Goal: Task Accomplishment & Management: Use online tool/utility

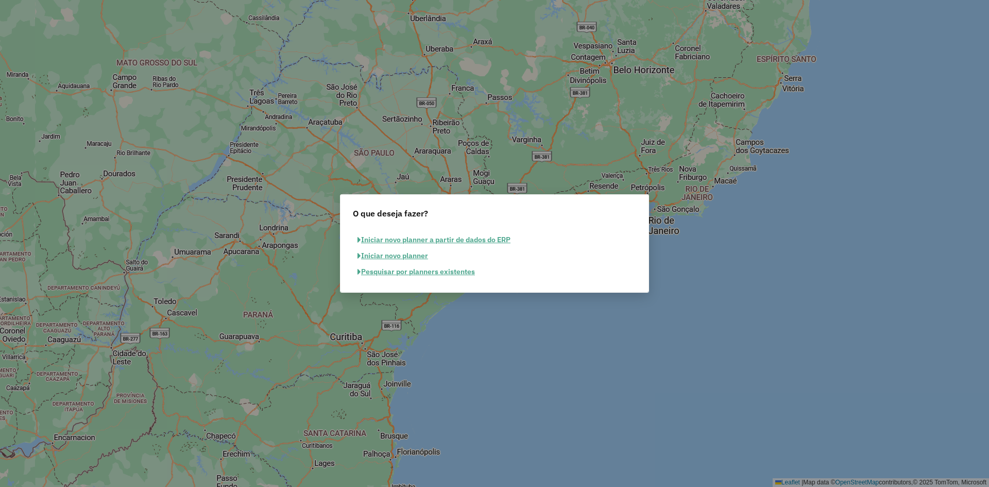
click at [415, 275] on button "Pesquisar por planners existentes" at bounding box center [416, 272] width 127 height 16
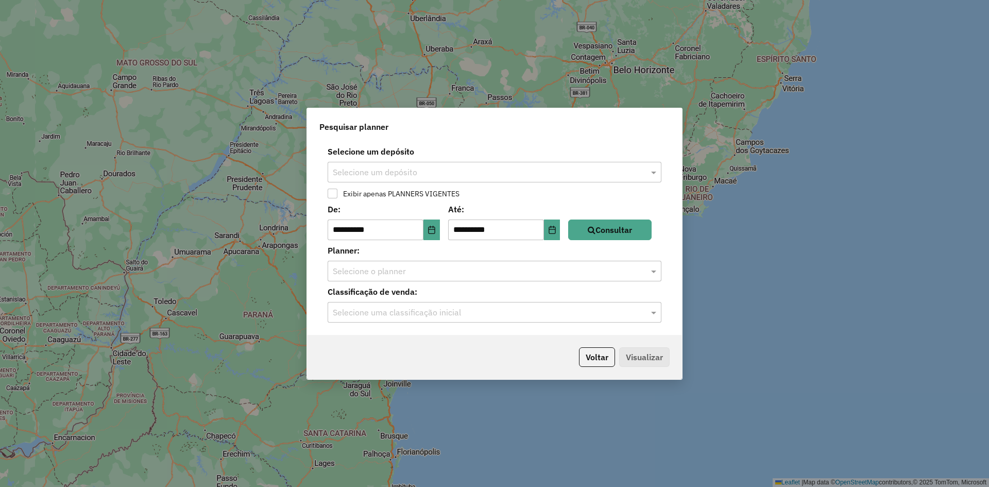
click at [404, 171] on input "text" at bounding box center [484, 172] width 303 height 12
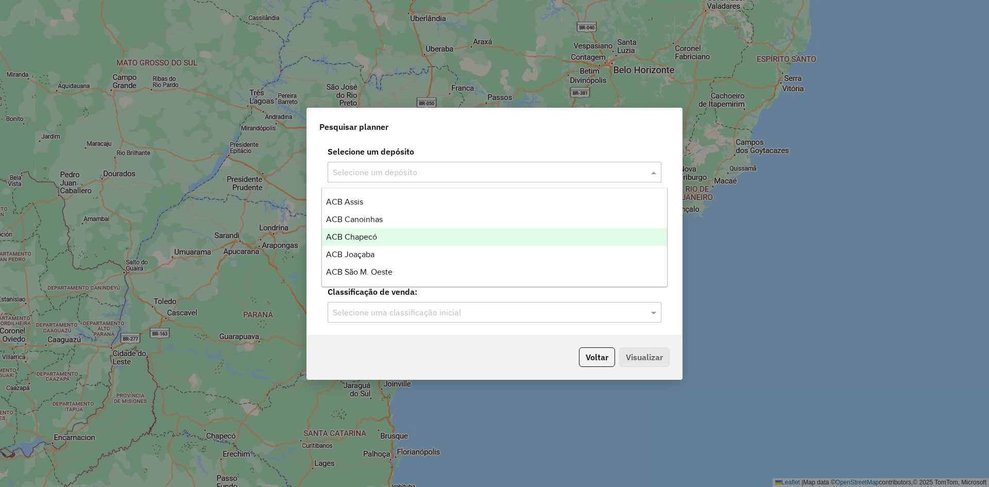
click at [400, 239] on div "ACB Chapecó" at bounding box center [494, 237] width 345 height 18
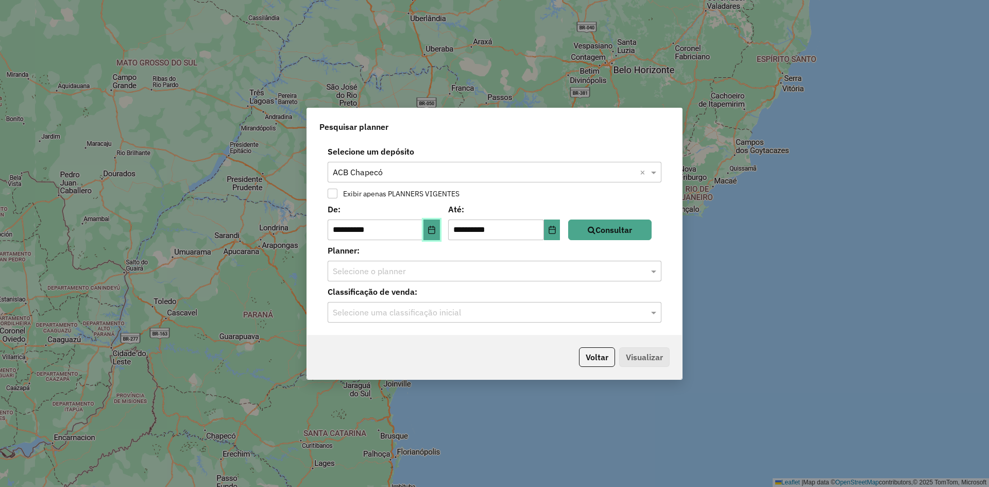
click at [434, 228] on icon "Choose Date" at bounding box center [431, 230] width 8 height 8
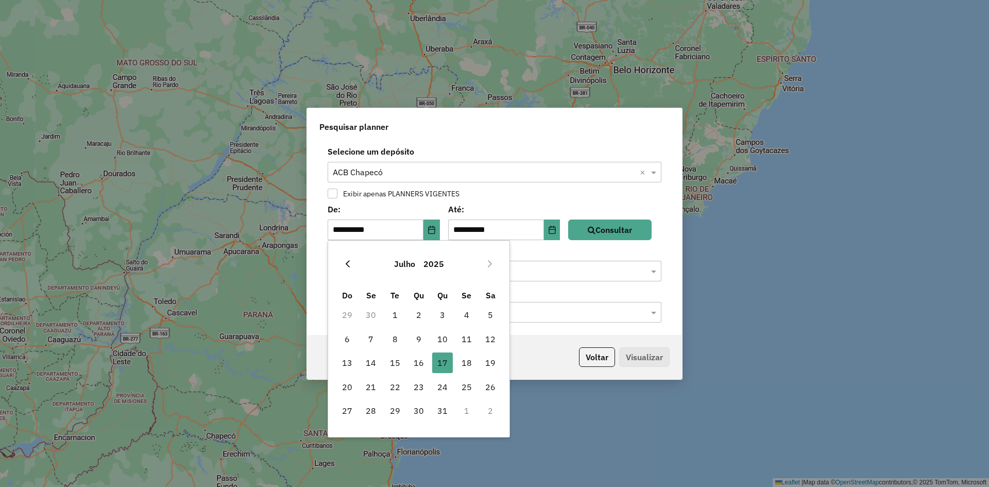
click at [348, 264] on icon "Previous Month" at bounding box center [347, 264] width 8 height 8
click at [489, 317] on span "1" at bounding box center [490, 314] width 21 height 21
type input "**********"
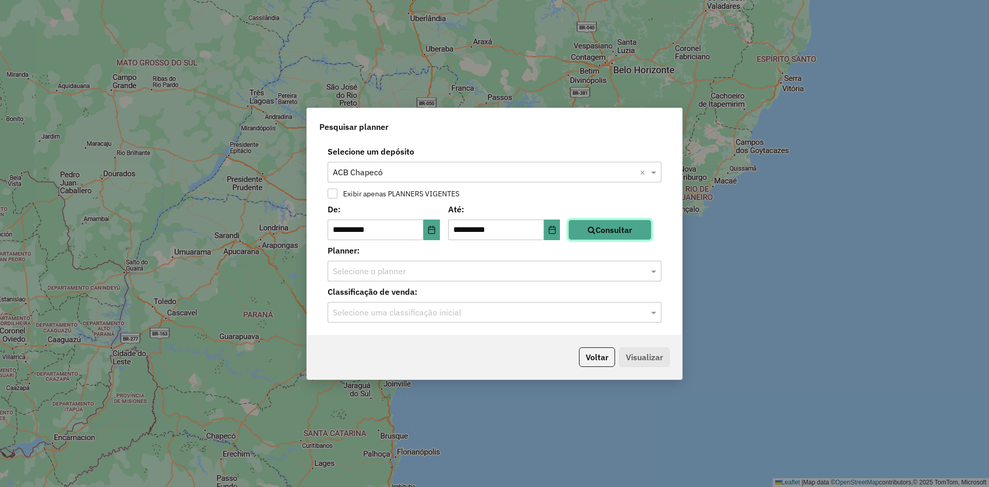
click at [634, 228] on button "Consultar" at bounding box center [609, 229] width 83 height 21
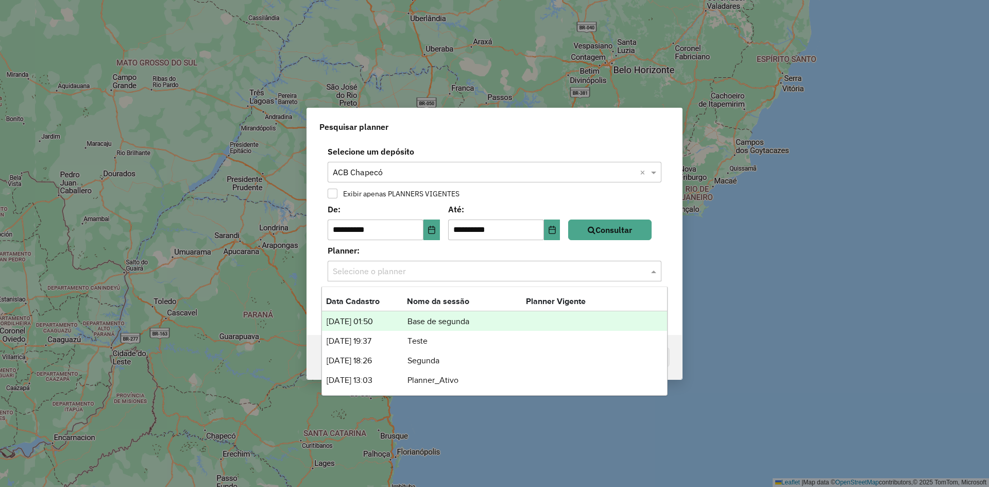
click at [440, 265] on input "text" at bounding box center [484, 271] width 303 height 12
click at [422, 166] on input "text" at bounding box center [484, 172] width 303 height 12
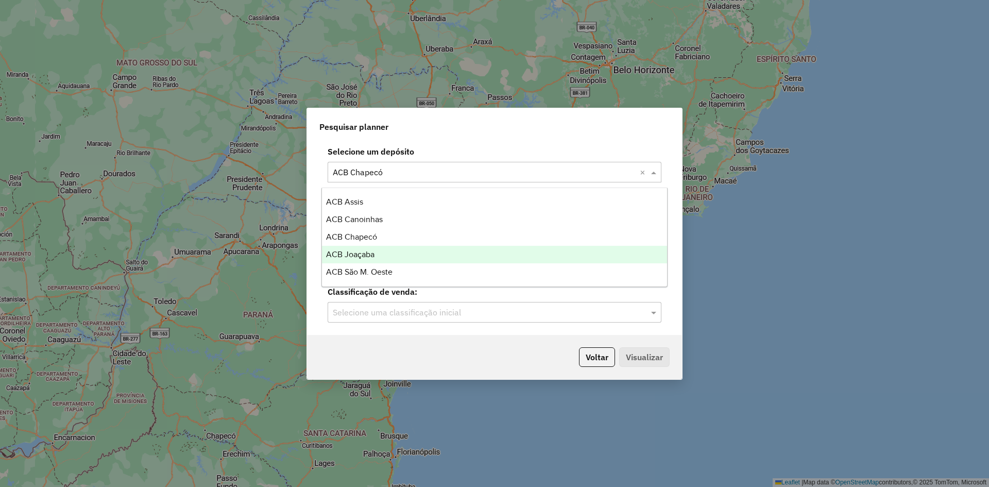
click at [384, 254] on div "ACB Joaçaba" at bounding box center [494, 255] width 345 height 18
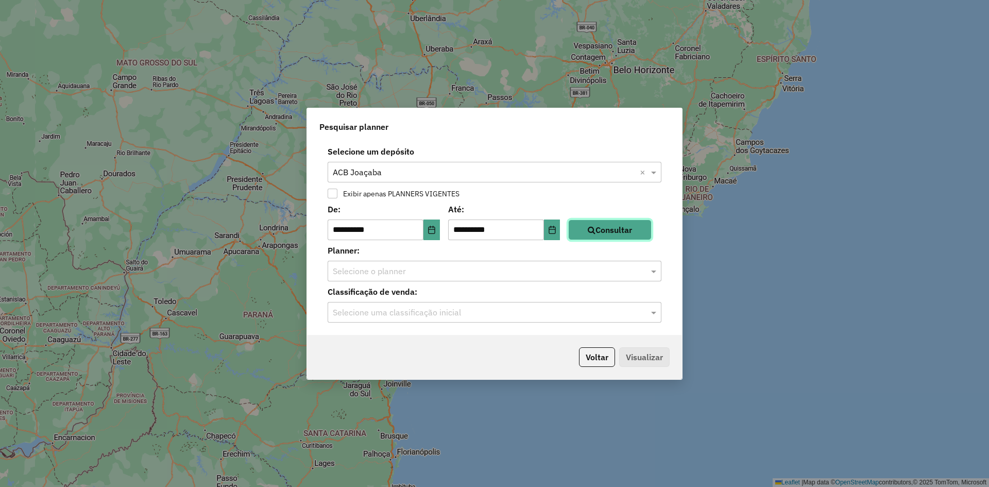
click at [617, 227] on button "Consultar" at bounding box center [609, 229] width 83 height 21
click at [464, 278] on div "Selecione o planner" at bounding box center [495, 271] width 334 height 21
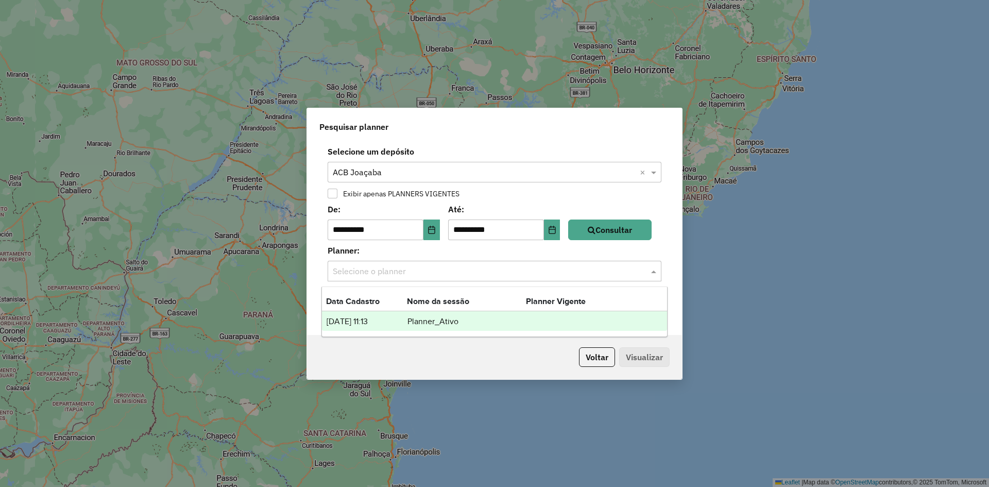
click at [413, 173] on input "text" at bounding box center [484, 172] width 303 height 12
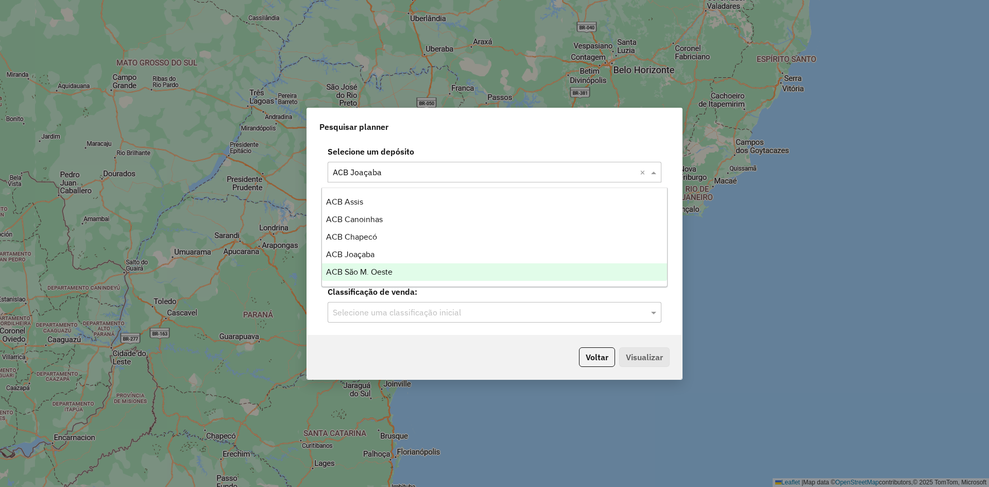
click at [380, 274] on span "ACB São M. Oeste" at bounding box center [359, 271] width 66 height 9
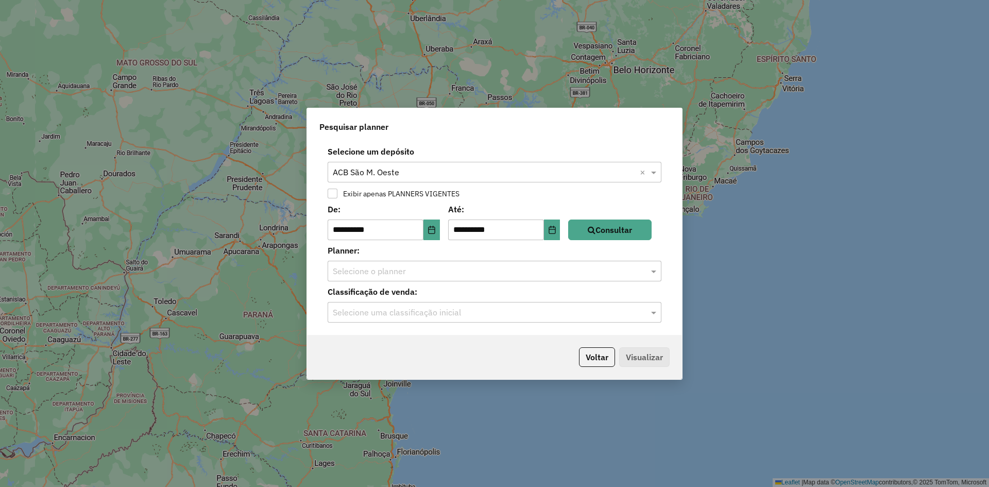
click at [434, 167] on input "text" at bounding box center [484, 172] width 303 height 12
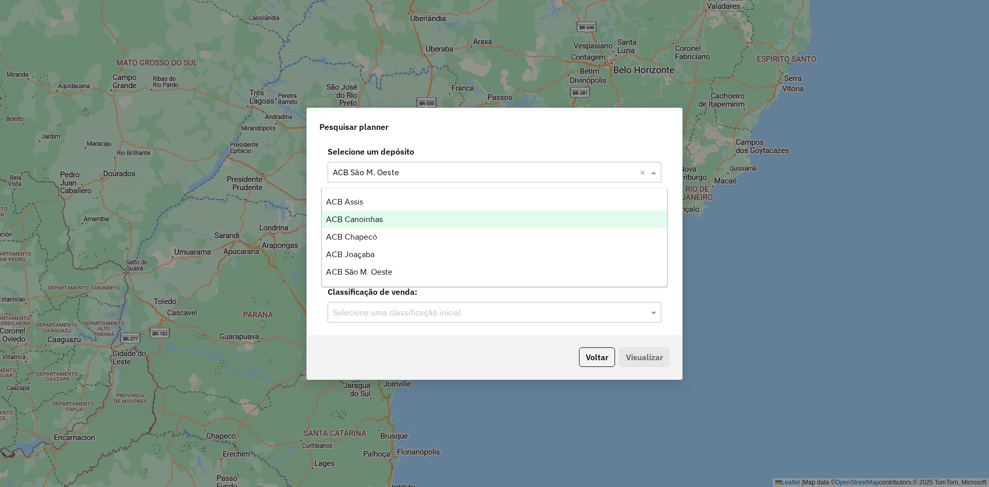
click at [379, 218] on span "ACB Canoinhas" at bounding box center [354, 219] width 57 height 9
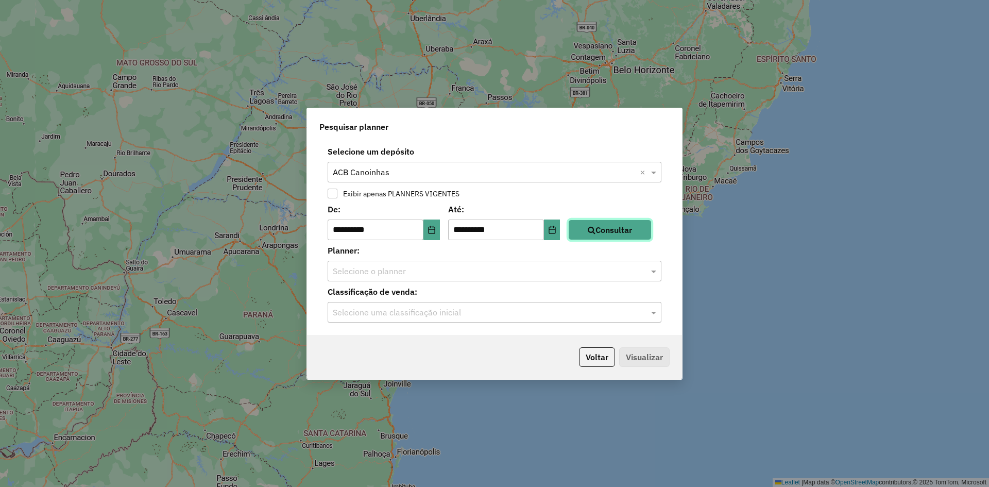
click at [611, 227] on button "Consultar" at bounding box center [609, 229] width 83 height 21
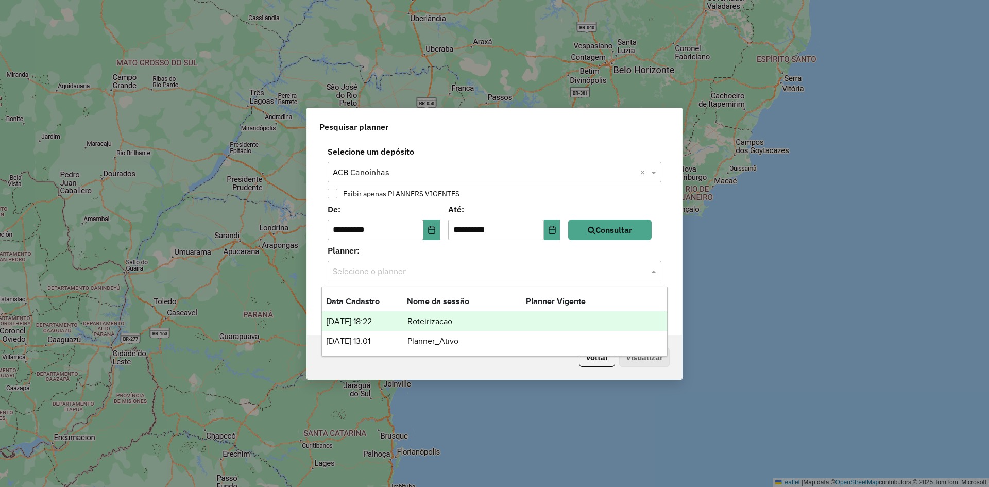
click at [408, 270] on input "text" at bounding box center [484, 271] width 303 height 12
click at [398, 165] on div "Selecione um depósito × ACB Canoinhas ×" at bounding box center [495, 172] width 334 height 21
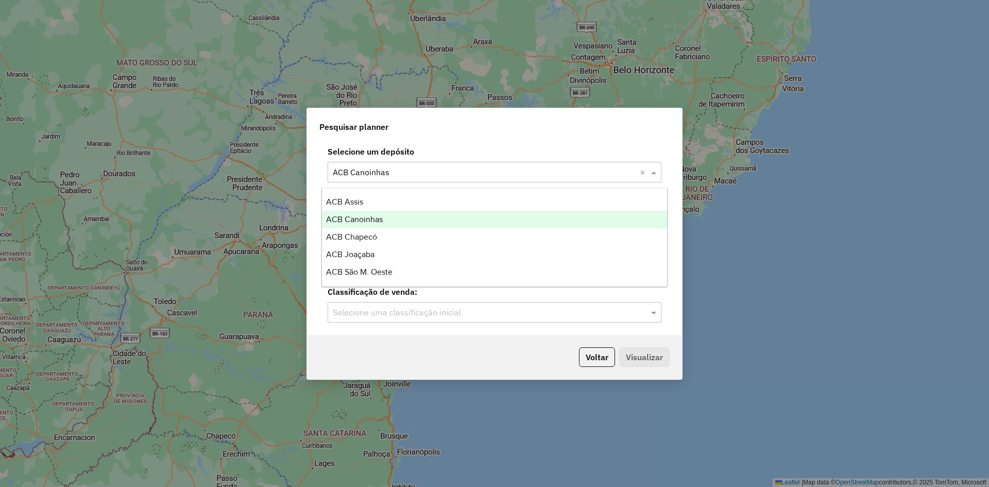
click at [383, 221] on div "ACB Canoinhas" at bounding box center [494, 220] width 345 height 18
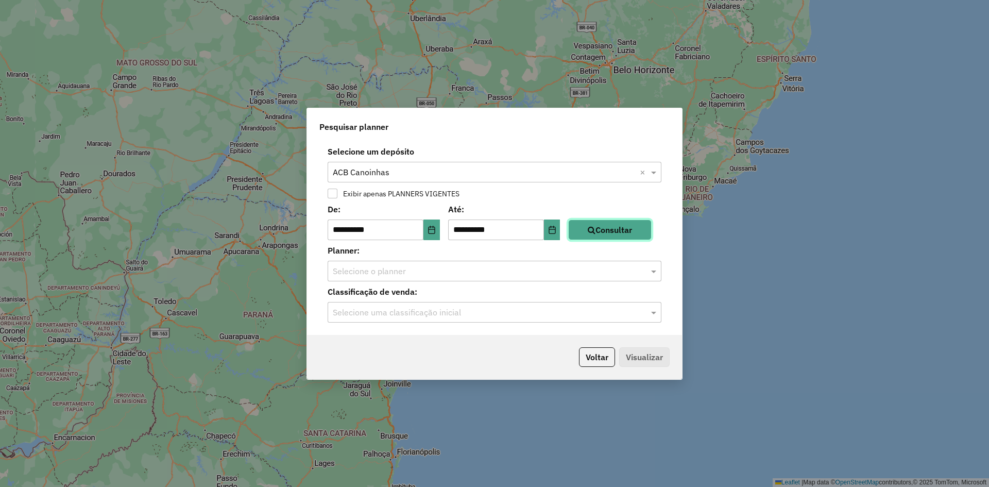
click at [609, 223] on button "Consultar" at bounding box center [609, 229] width 83 height 21
click at [443, 265] on input "text" at bounding box center [484, 271] width 303 height 12
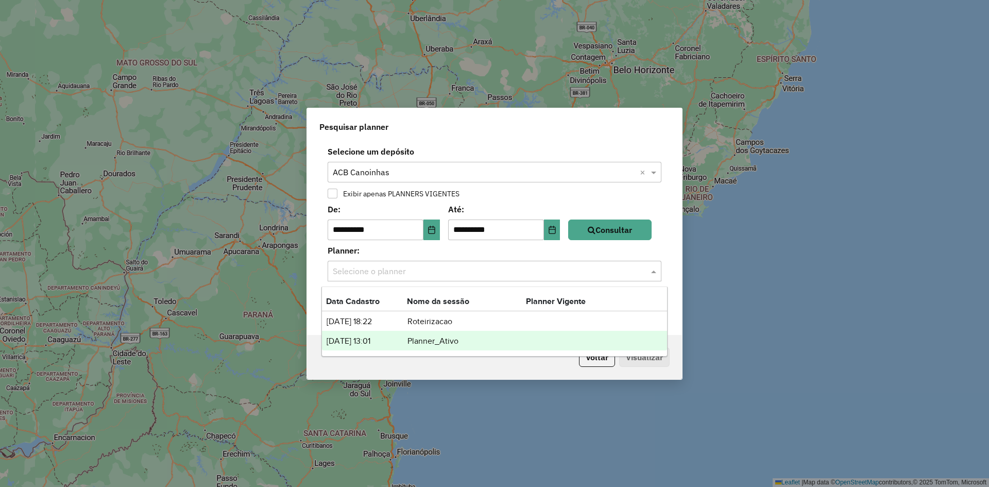
click at [459, 341] on td "Planner_Ativo" at bounding box center [466, 340] width 119 height 13
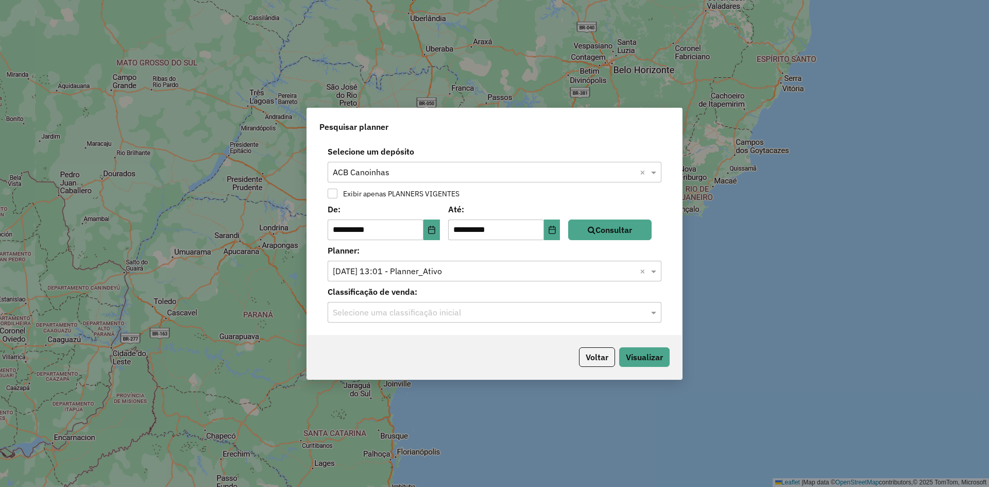
click at [430, 251] on label "Planner:" at bounding box center [494, 250] width 346 height 12
click at [420, 323] on div "**********" at bounding box center [494, 238] width 375 height 194
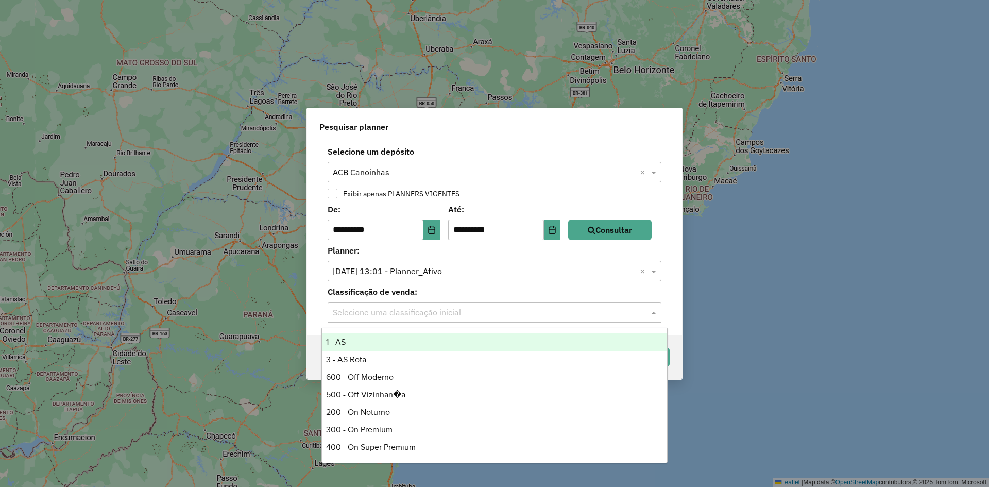
click at [421, 315] on input "text" at bounding box center [484, 312] width 303 height 12
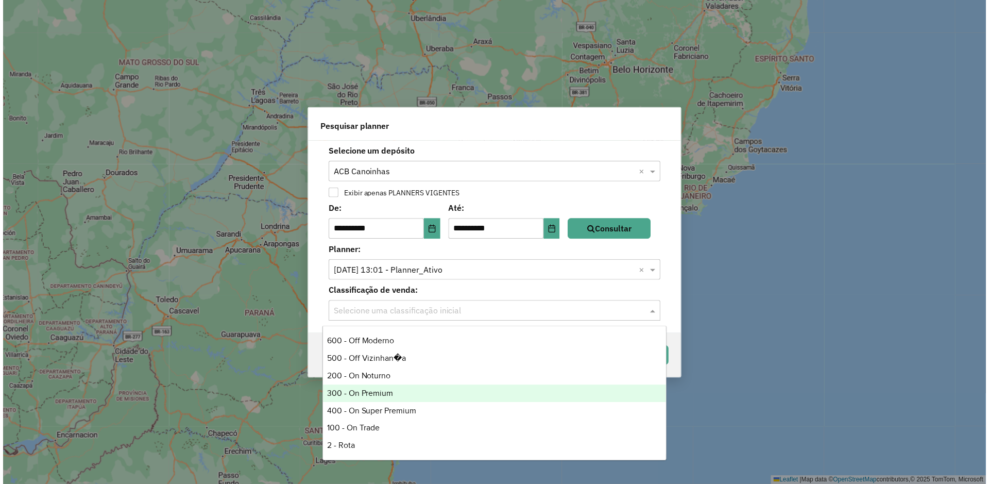
scroll to position [51, 0]
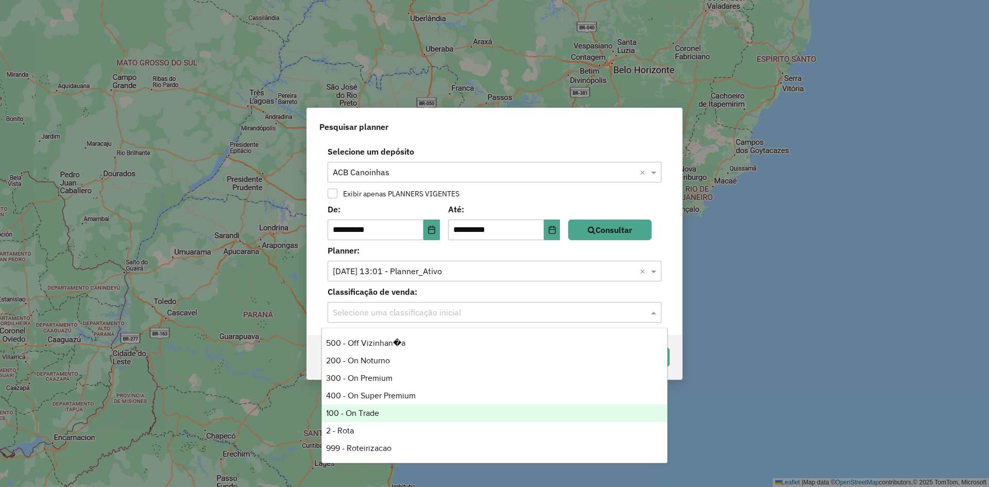
click at [378, 419] on div "100 - On Trade" at bounding box center [494, 413] width 345 height 18
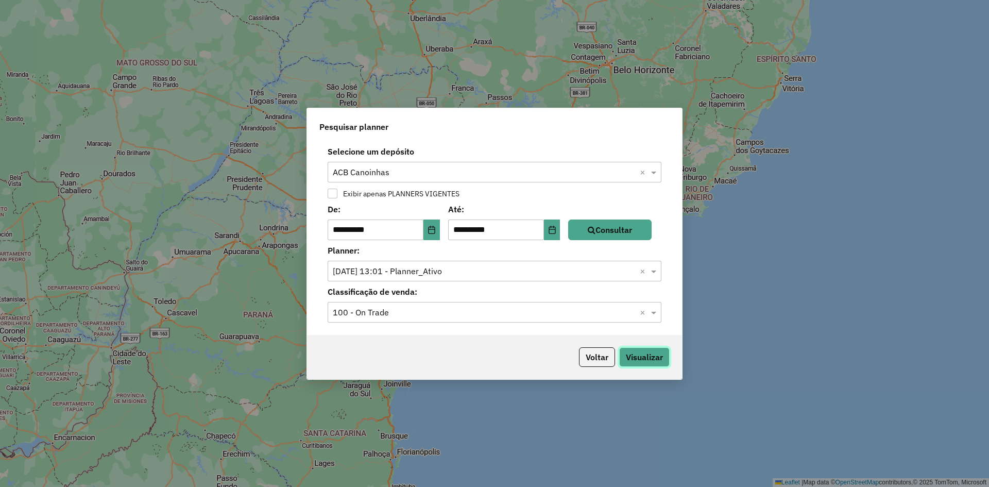
click at [652, 354] on button "Visualizar" at bounding box center [644, 357] width 50 height 20
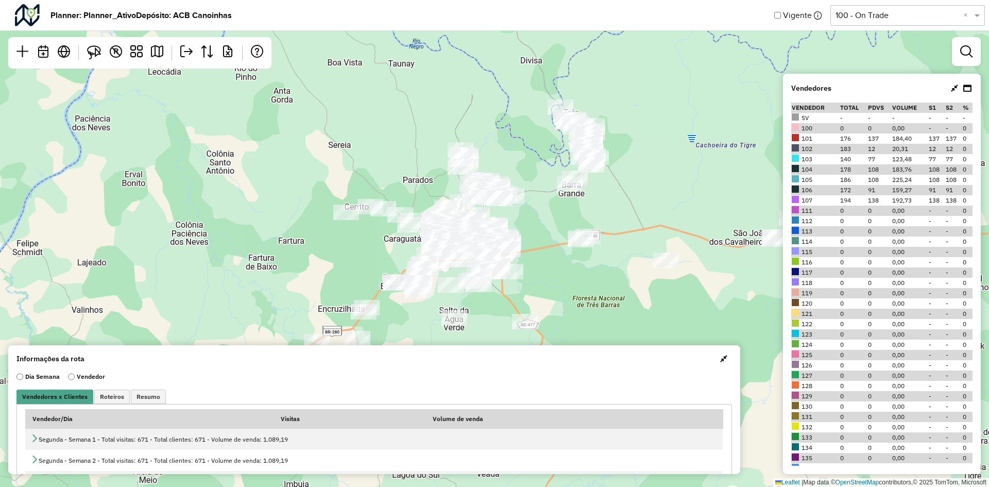
click at [721, 362] on span "button" at bounding box center [723, 358] width 7 height 8
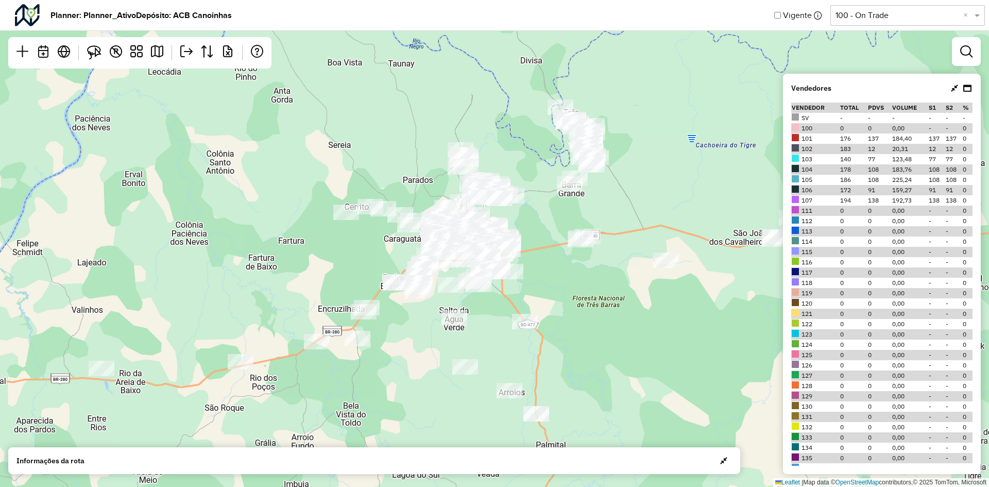
click at [954, 87] on icon at bounding box center [954, 88] width 7 height 8
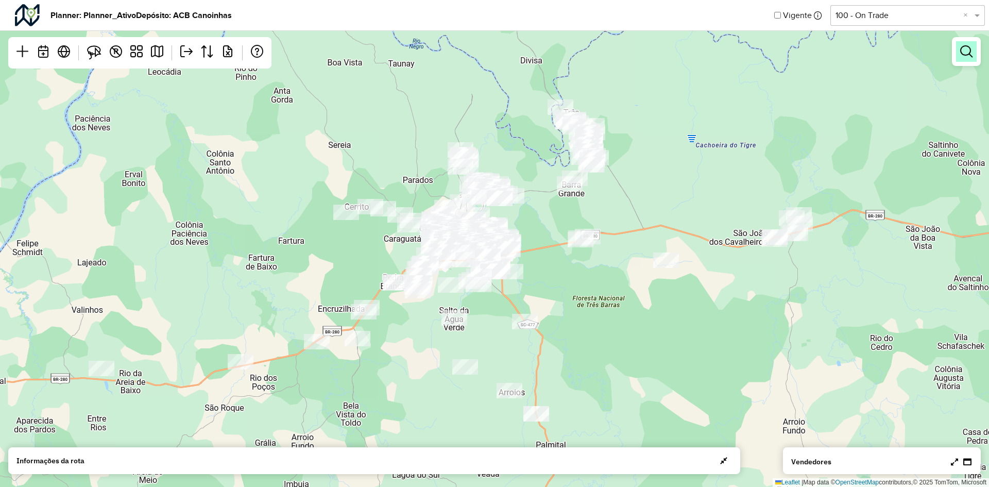
click at [967, 50] on em at bounding box center [966, 51] width 12 height 12
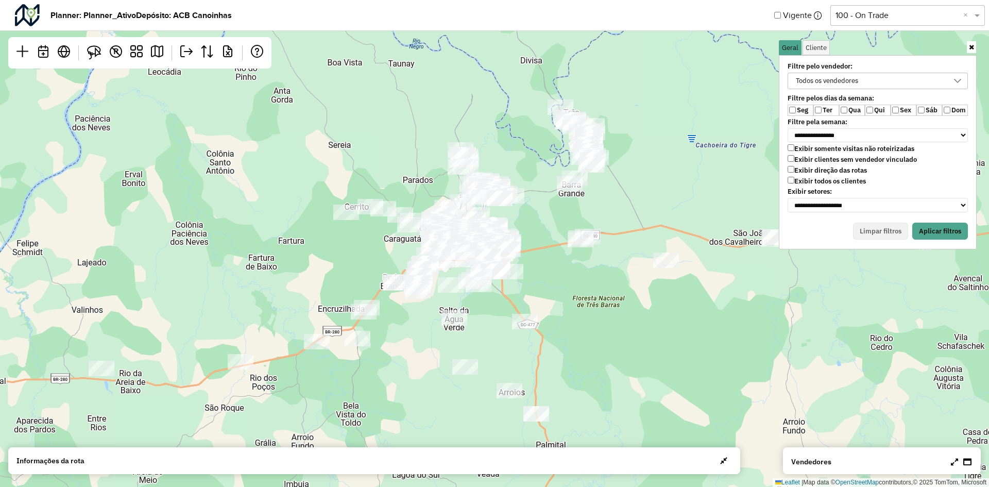
click at [853, 109] on label "Qua" at bounding box center [852, 110] width 26 height 11
click at [896, 106] on label "Sex" at bounding box center [903, 110] width 26 height 11
drag, startPoint x: 915, startPoint y: 106, endPoint x: 924, endPoint y: 106, distance: 8.8
click at [919, 106] on div "Seg Ter Qua Qui Sex Sáb Dom" at bounding box center [877, 110] width 180 height 11
click at [925, 106] on label "Sáb" at bounding box center [929, 110] width 26 height 11
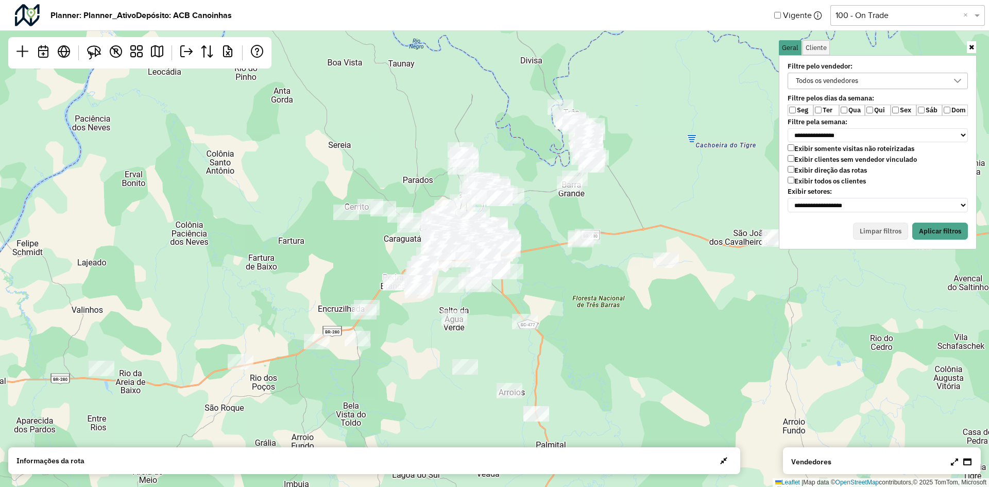
click at [951, 110] on label "Dom" at bounding box center [955, 110] width 26 height 11
click at [940, 226] on button "Aplicar filtros" at bounding box center [940, 231] width 56 height 18
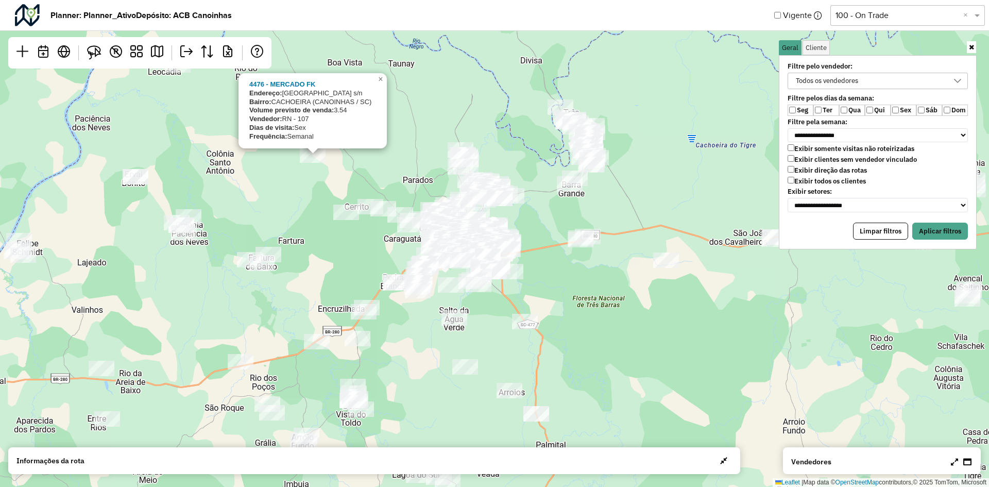
click at [830, 116] on div "**********" at bounding box center [877, 137] width 193 height 154
click at [823, 108] on label "Ter" at bounding box center [826, 110] width 26 height 11
click at [850, 110] on label "Qua" at bounding box center [852, 110] width 26 height 11
click at [937, 233] on button "Aplicar filtros" at bounding box center [940, 231] width 56 height 18
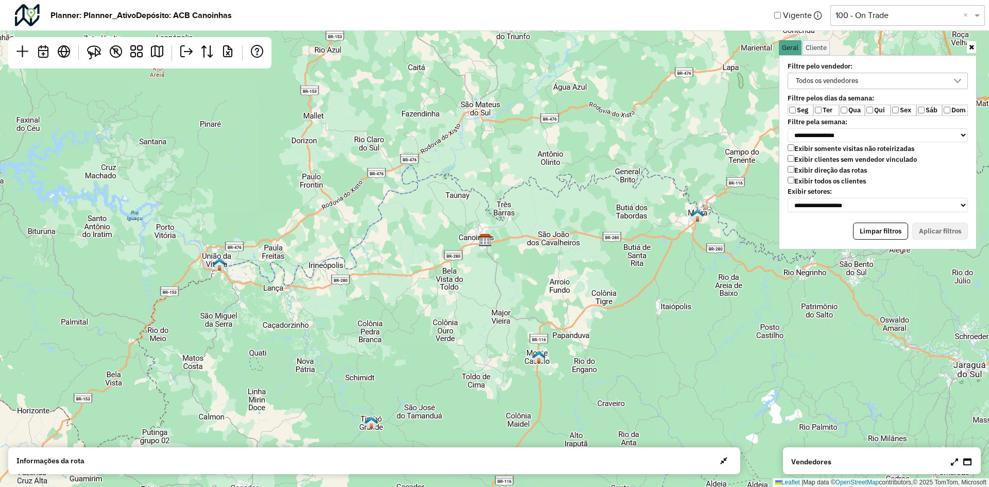
drag, startPoint x: 594, startPoint y: 248, endPoint x: 631, endPoint y: 213, distance: 51.4
click at [563, 247] on div "Leaflet | Map data © OpenStreetMap contributors,© 2025 TomTom, Microsoft" at bounding box center [494, 243] width 989 height 487
click at [925, 109] on label "Sáb" at bounding box center [929, 110] width 26 height 11
click at [956, 112] on label "Dom" at bounding box center [955, 110] width 26 height 11
click at [946, 231] on button "Aplicar filtros" at bounding box center [940, 231] width 56 height 18
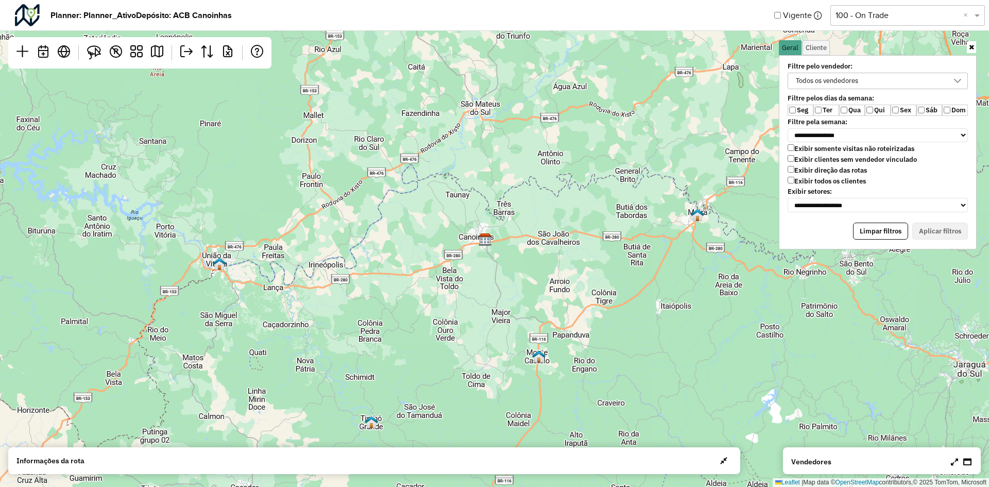
click at [925, 109] on label "Sáb" at bounding box center [929, 110] width 26 height 11
click at [934, 231] on button "Aplicar filtros" at bounding box center [940, 231] width 56 height 18
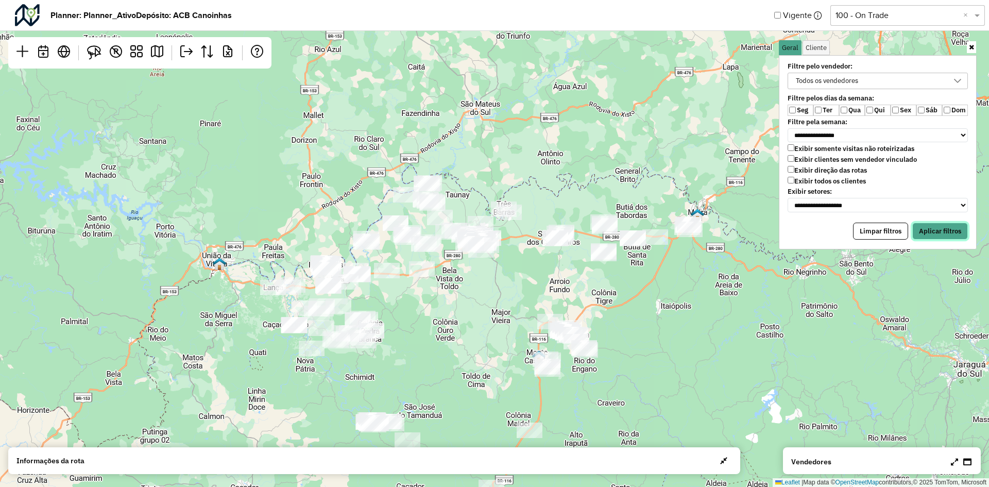
click at [943, 234] on button "Aplicar filtros" at bounding box center [940, 231] width 56 height 18
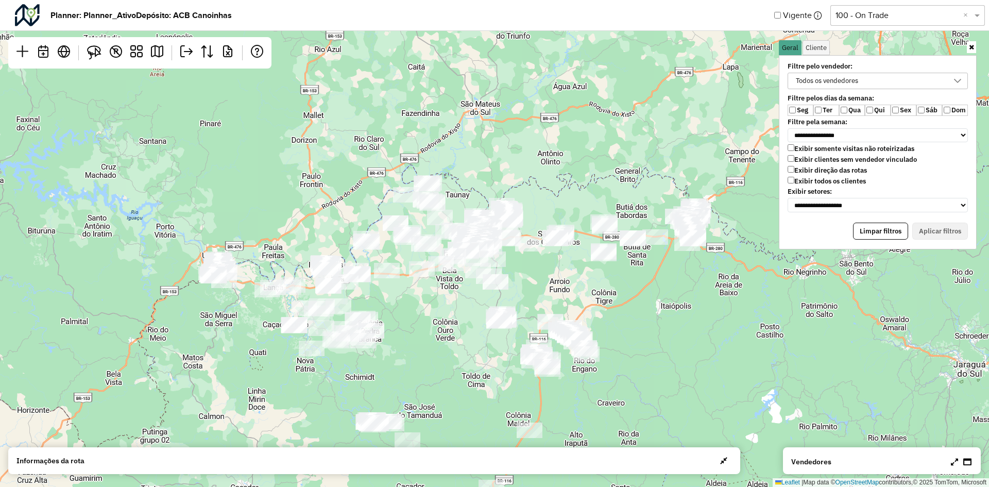
click at [826, 112] on label "Ter" at bounding box center [826, 110] width 26 height 11
click at [869, 115] on label "Qui" at bounding box center [878, 110] width 26 height 11
click at [852, 112] on label "Qua" at bounding box center [852, 110] width 26 height 11
click at [952, 226] on button "Aplicar filtros" at bounding box center [940, 231] width 56 height 18
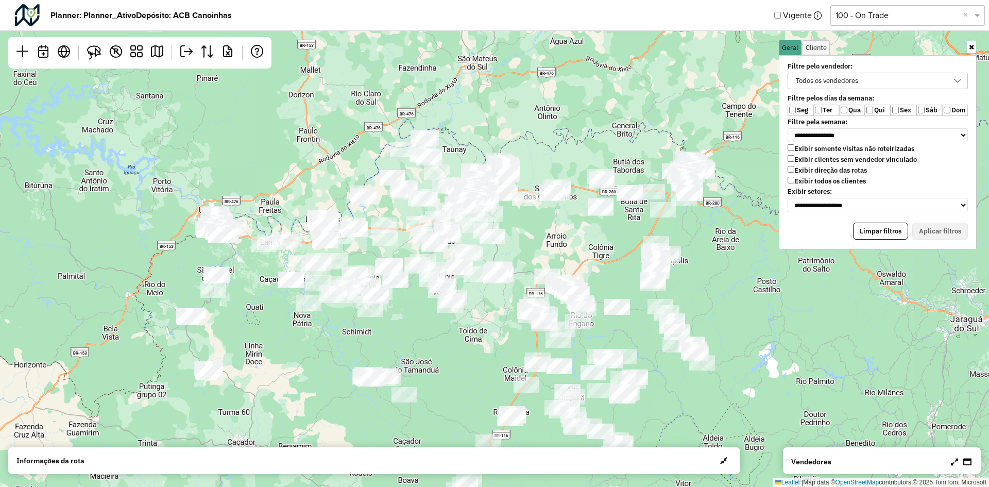
drag, startPoint x: 611, startPoint y: 314, endPoint x: 608, endPoint y: 192, distance: 122.1
click at [608, 194] on div "Leaflet | Map data © OpenStreetMap contributors,© 2025 TomTom, Microsoft" at bounding box center [494, 243] width 989 height 487
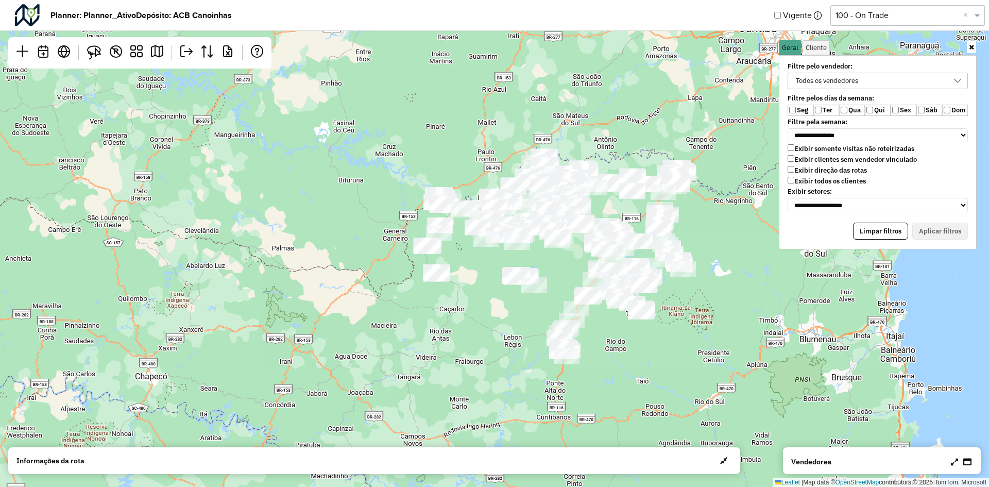
drag, startPoint x: 689, startPoint y: 358, endPoint x: 689, endPoint y: 317, distance: 40.7
click at [689, 318] on div "Leaflet | Map data © OpenStreetMap contributors,© 2025 TomTom, Microsoft" at bounding box center [494, 243] width 989 height 487
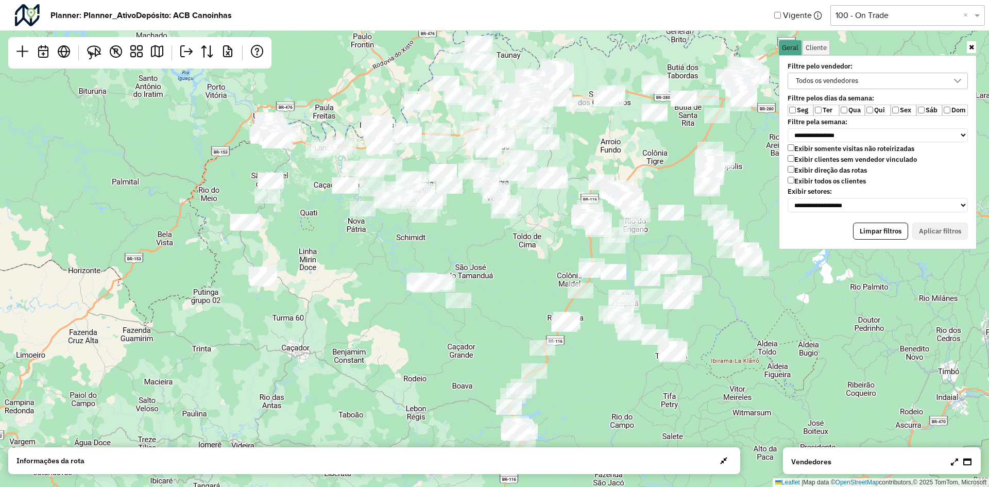
drag, startPoint x: 599, startPoint y: 305, endPoint x: 587, endPoint y: 360, distance: 56.4
click at [587, 360] on div "Leaflet | Map data © OpenStreetMap contributors,© 2025 TomTom, Microsoft" at bounding box center [494, 243] width 989 height 487
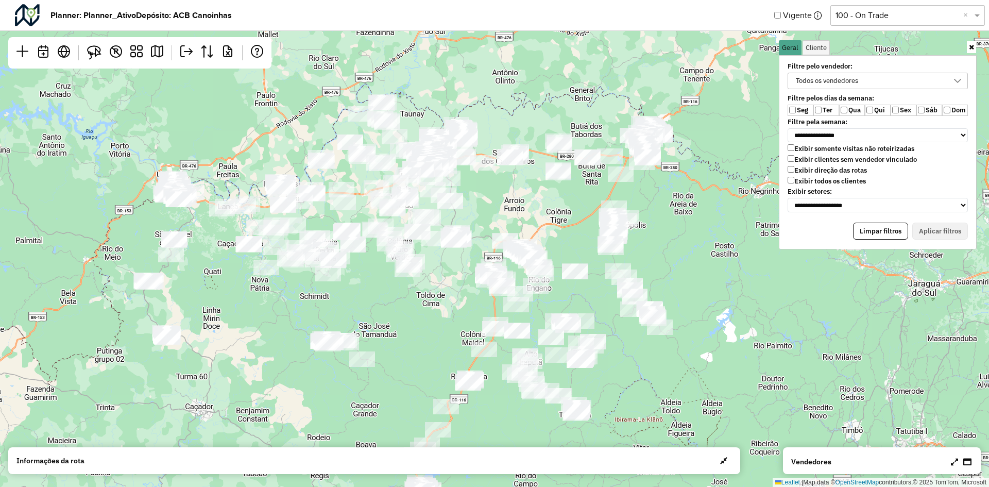
drag, startPoint x: 514, startPoint y: 252, endPoint x: 419, endPoint y: 306, distance: 109.8
click at [419, 306] on div "Leaflet | Map data © OpenStreetMap contributors,© 2025 TomTom, Microsoft" at bounding box center [494, 243] width 989 height 487
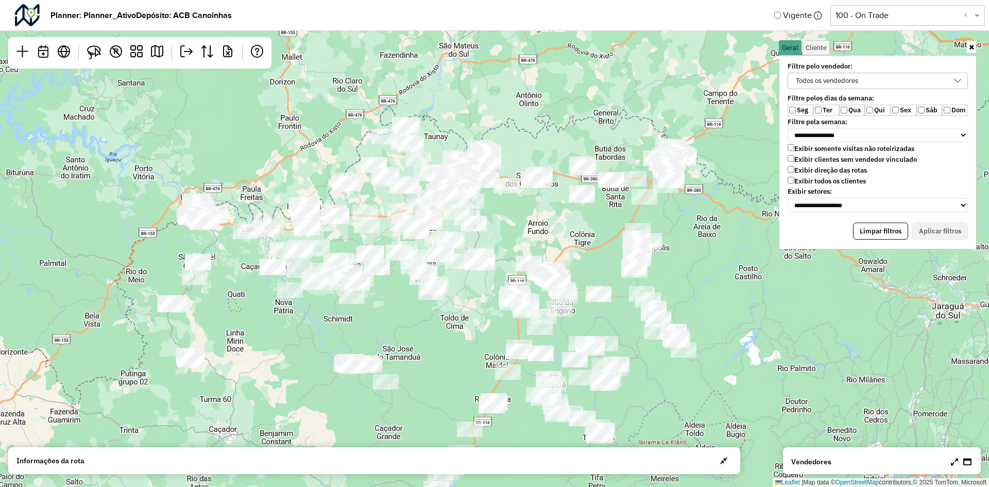
drag, startPoint x: 429, startPoint y: 290, endPoint x: 450, endPoint y: 312, distance: 29.9
click at [450, 312] on div "Leaflet | Map data © OpenStreetMap contributors,© 2025 TomTom, Microsoft" at bounding box center [494, 243] width 989 height 487
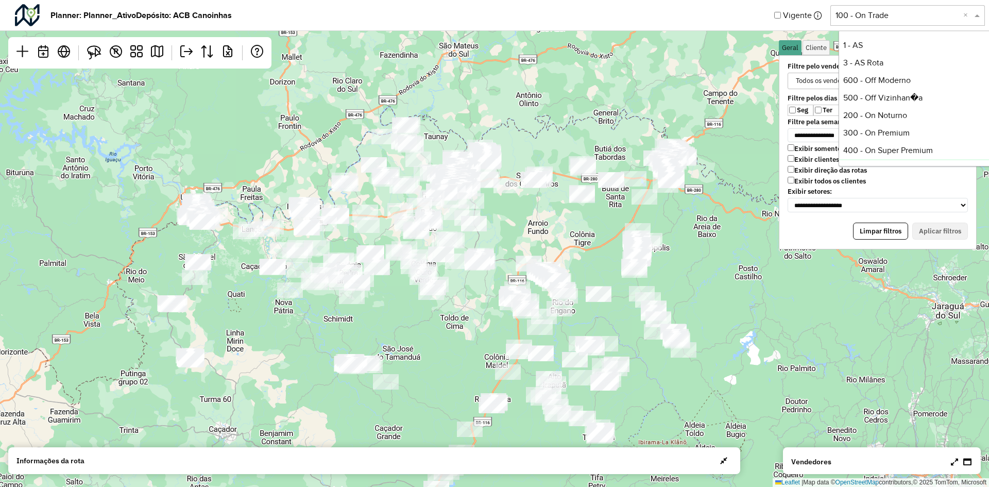
click at [910, 14] on input "text" at bounding box center [897, 15] width 124 height 12
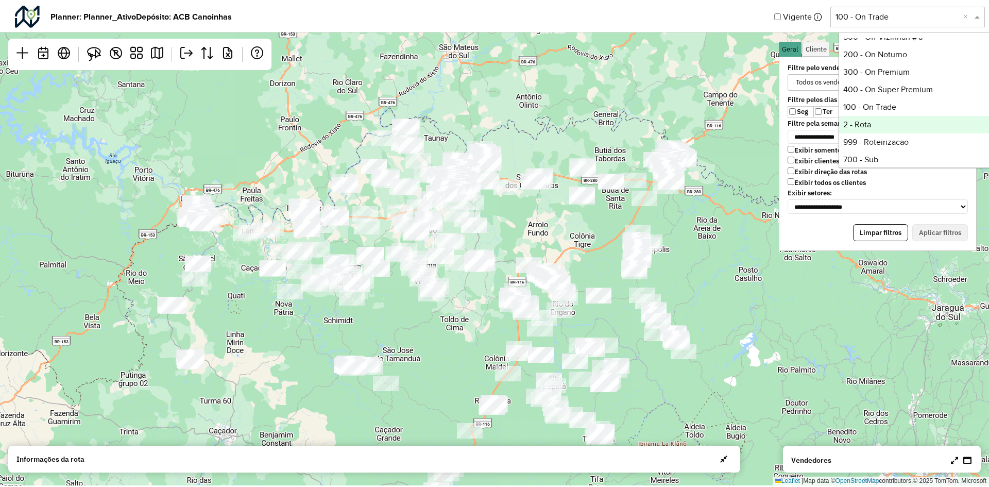
scroll to position [19, 0]
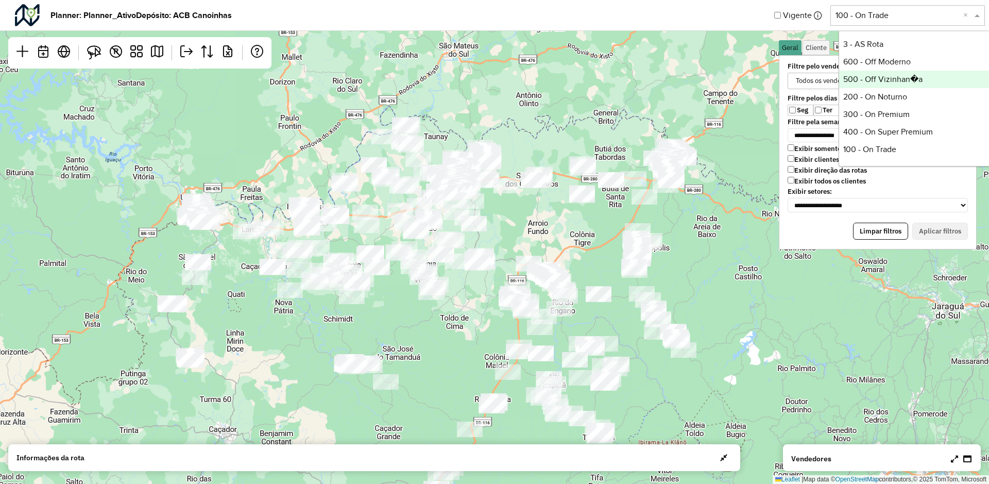
click at [873, 77] on div "500 - Off Vizinhan�a" at bounding box center [915, 80] width 153 height 18
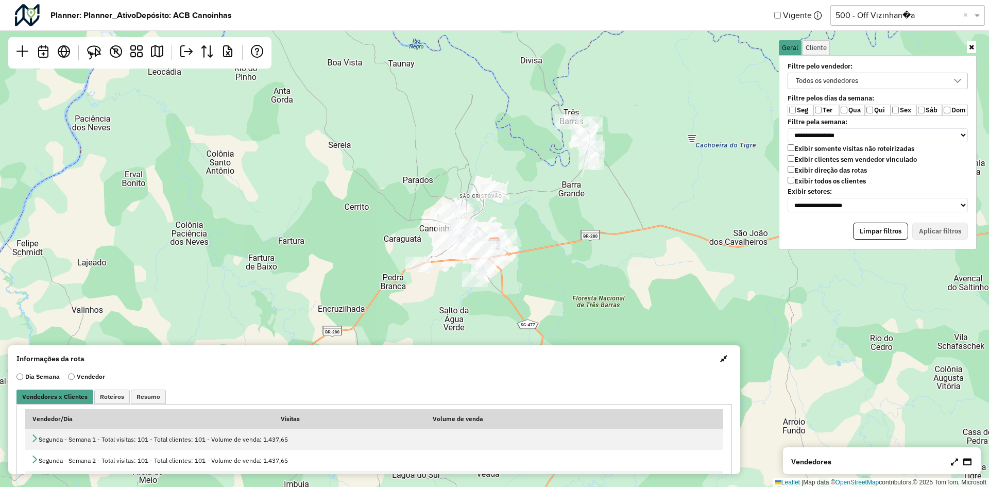
click at [824, 111] on label "Ter" at bounding box center [826, 110] width 26 height 11
click at [852, 109] on label "Qua" at bounding box center [852, 110] width 26 height 11
drag, startPoint x: 881, startPoint y: 108, endPoint x: 899, endPoint y: 109, distance: 18.0
click at [881, 108] on label "Qui" at bounding box center [878, 110] width 26 height 11
click at [901, 109] on label "Sex" at bounding box center [903, 110] width 26 height 11
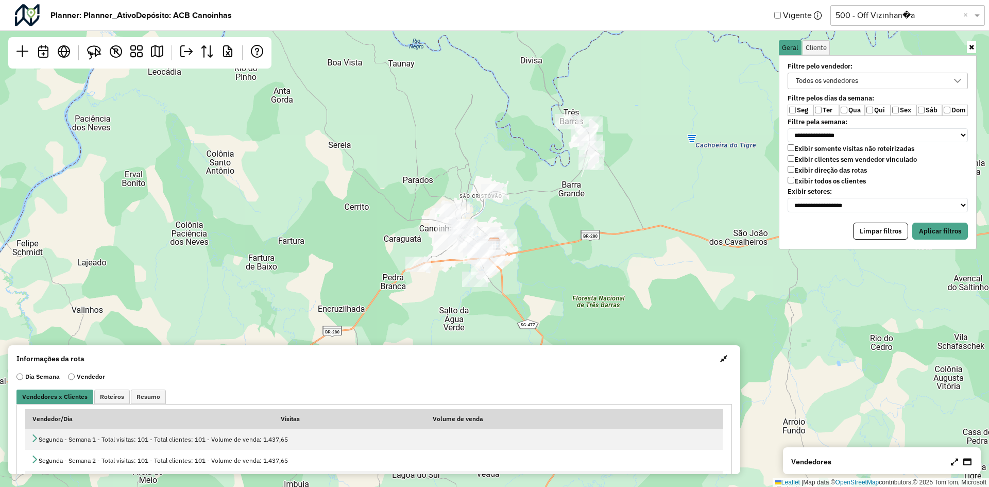
click at [877, 109] on label "Qui" at bounding box center [878, 110] width 26 height 11
click at [946, 234] on button "Aplicar filtros" at bounding box center [940, 231] width 56 height 18
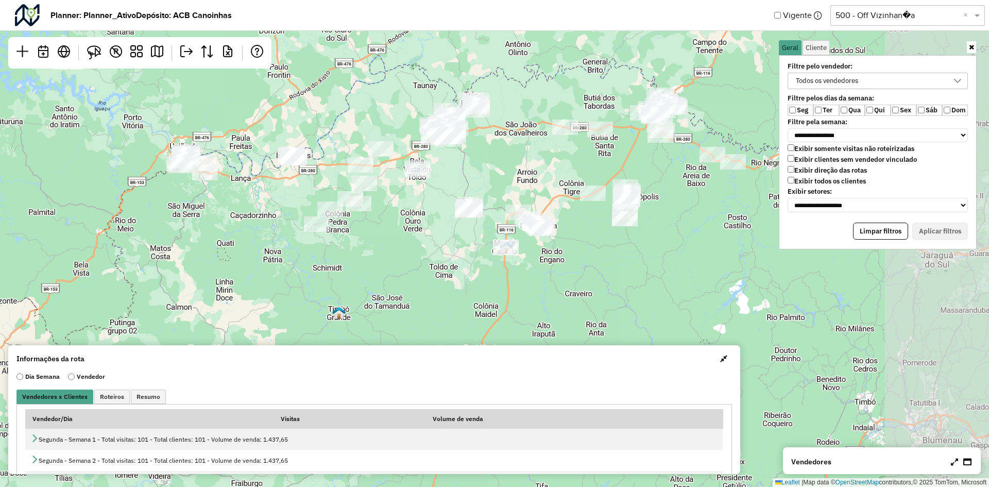
drag, startPoint x: 609, startPoint y: 228, endPoint x: 492, endPoint y: 148, distance: 141.3
click at [494, 150] on div "Leaflet | Map data © OpenStreetMap contributors,© 2025 TomTom, Microsoft" at bounding box center [494, 243] width 989 height 487
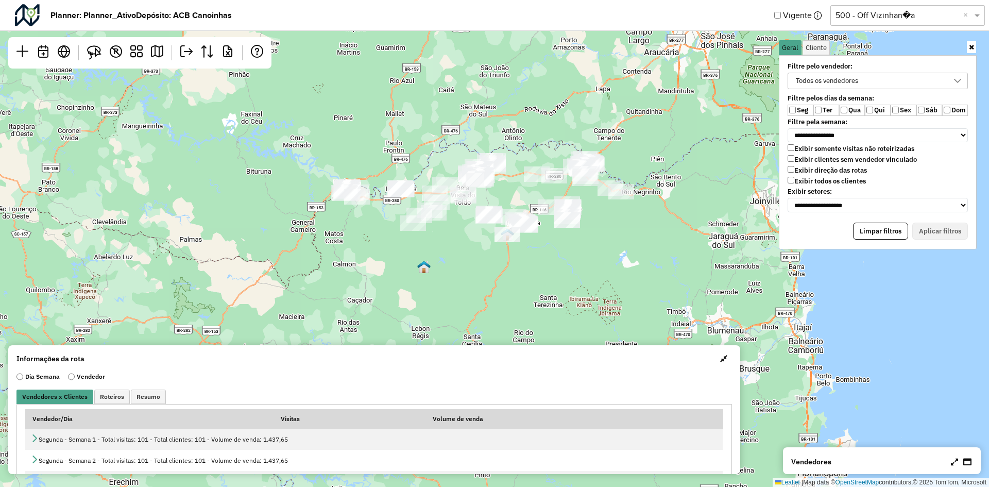
drag, startPoint x: 505, startPoint y: 174, endPoint x: 510, endPoint y: 195, distance: 22.1
click at [510, 195] on div "Leaflet | Map data © OpenStreetMap contributors,© 2025 TomTom, Microsoft" at bounding box center [494, 243] width 989 height 487
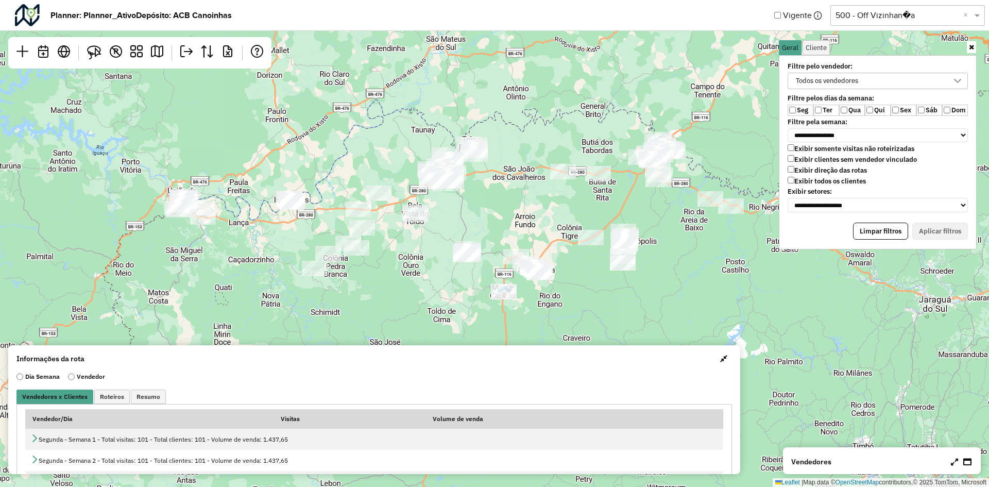
drag, startPoint x: 506, startPoint y: 198, endPoint x: 493, endPoint y: 189, distance: 16.3
click at [493, 189] on div "Leaflet | Map data © OpenStreetMap contributors,© 2025 TomTom, Microsoft" at bounding box center [494, 243] width 989 height 487
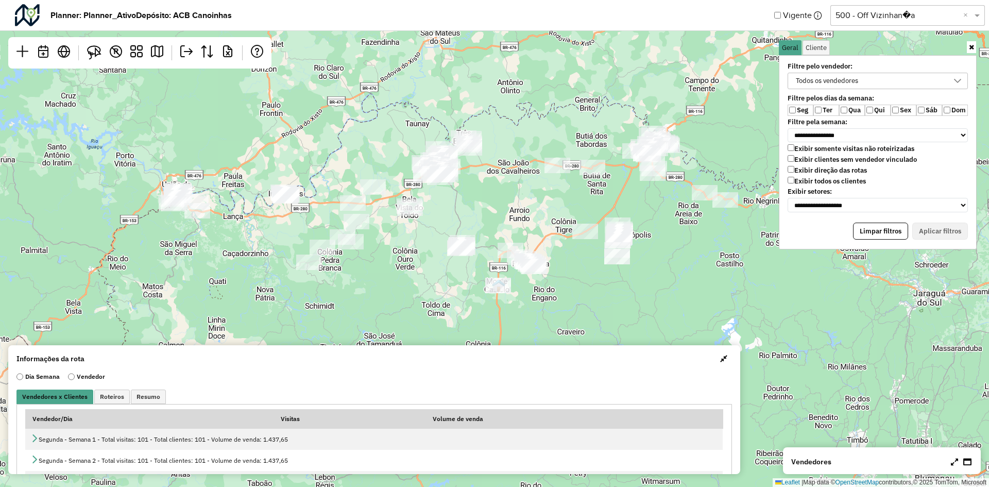
click at [930, 111] on label "Sáb" at bounding box center [929, 110] width 26 height 11
click at [944, 230] on button "Aplicar filtros" at bounding box center [940, 231] width 56 height 18
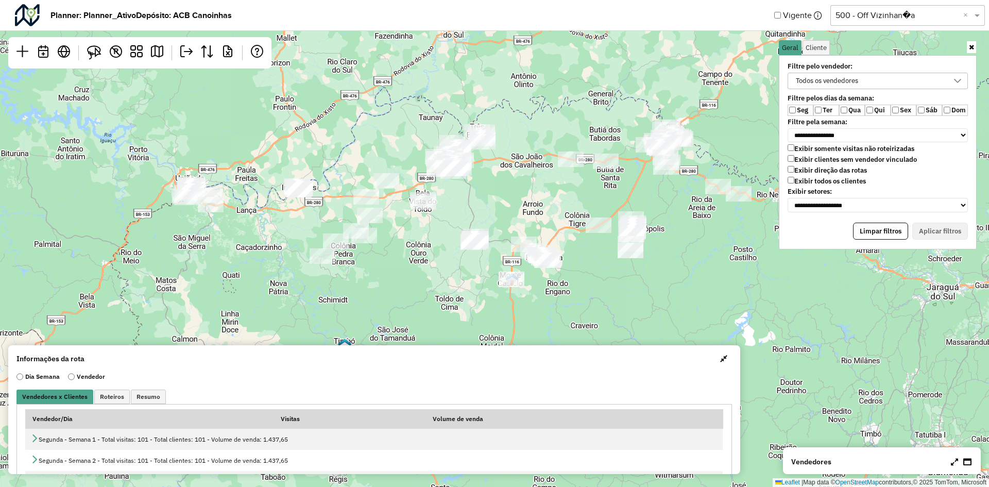
drag, startPoint x: 511, startPoint y: 197, endPoint x: 525, endPoint y: 191, distance: 14.7
click at [525, 191] on div "Leaflet | Map data © OpenStreetMap contributors,© 2025 TomTom, Microsoft" at bounding box center [494, 243] width 989 height 487
click at [716, 358] on button "button" at bounding box center [723, 358] width 16 height 16
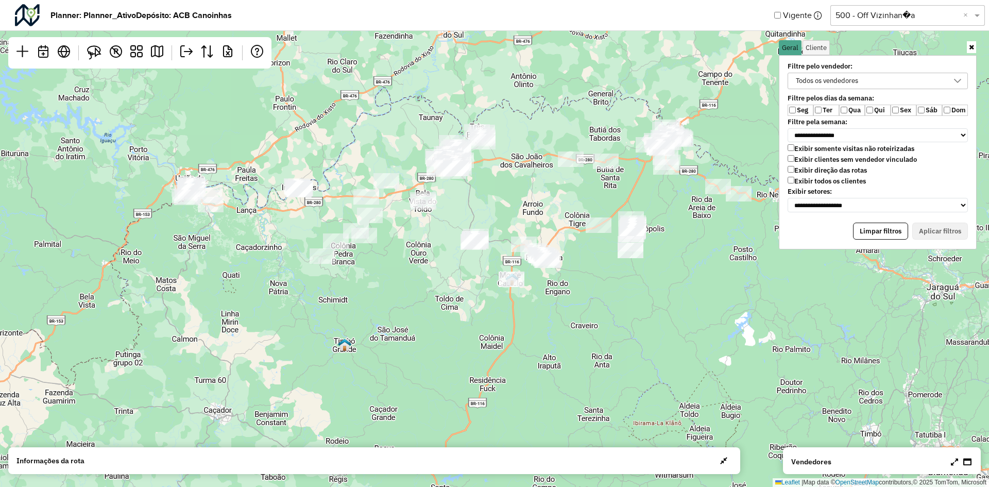
click at [721, 460] on span "button" at bounding box center [723, 460] width 7 height 8
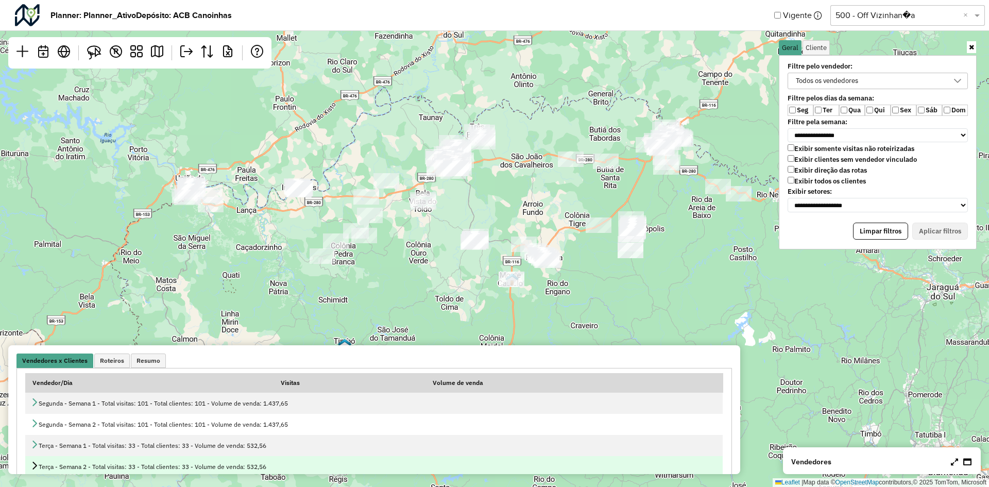
scroll to position [51, 0]
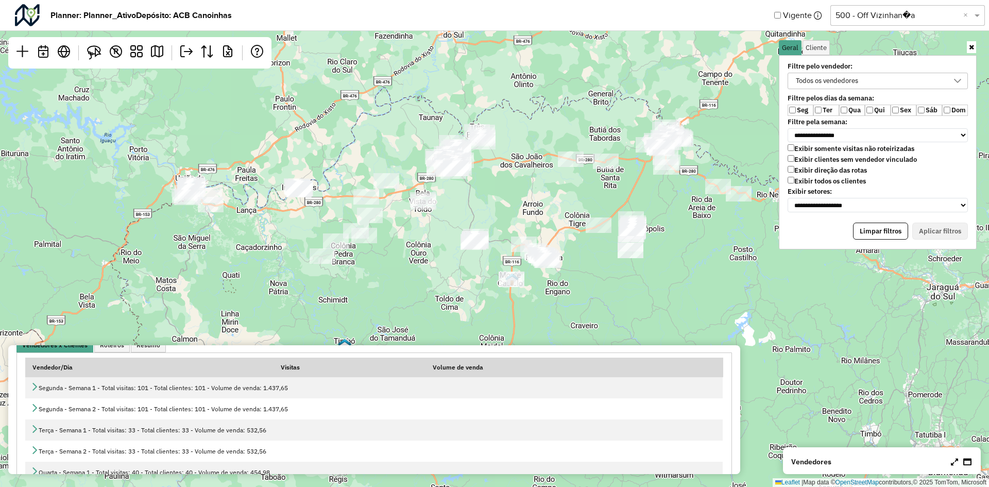
click at [950, 461] on div at bounding box center [961, 461] width 23 height 12
click at [954, 461] on icon at bounding box center [954, 461] width 7 height 8
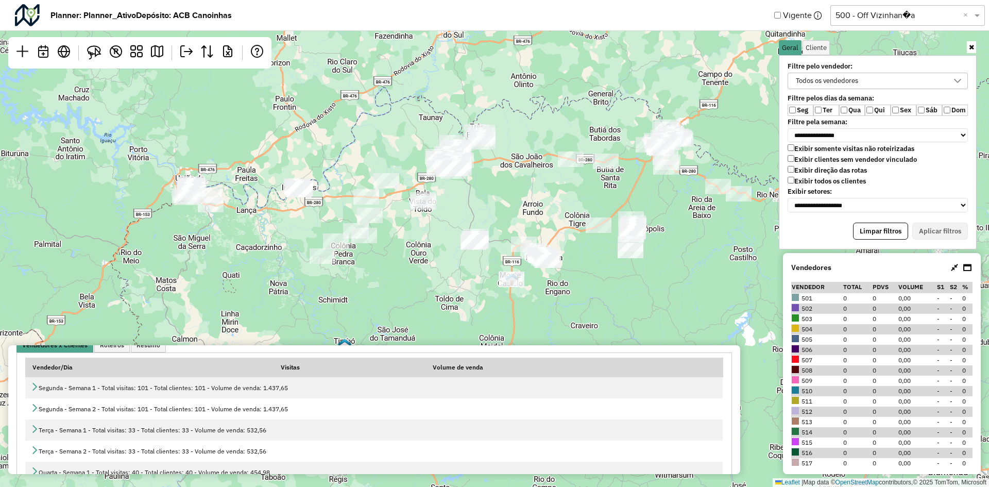
scroll to position [0, 0]
click at [801, 110] on label "Seg" at bounding box center [800, 110] width 26 height 11
click at [826, 110] on label "Ter" at bounding box center [826, 110] width 26 height 11
click at [891, 108] on div "Seg Ter Qua Qui Sex Sáb Dom" at bounding box center [877, 110] width 180 height 11
click at [952, 106] on label "Dom" at bounding box center [955, 110] width 26 height 11
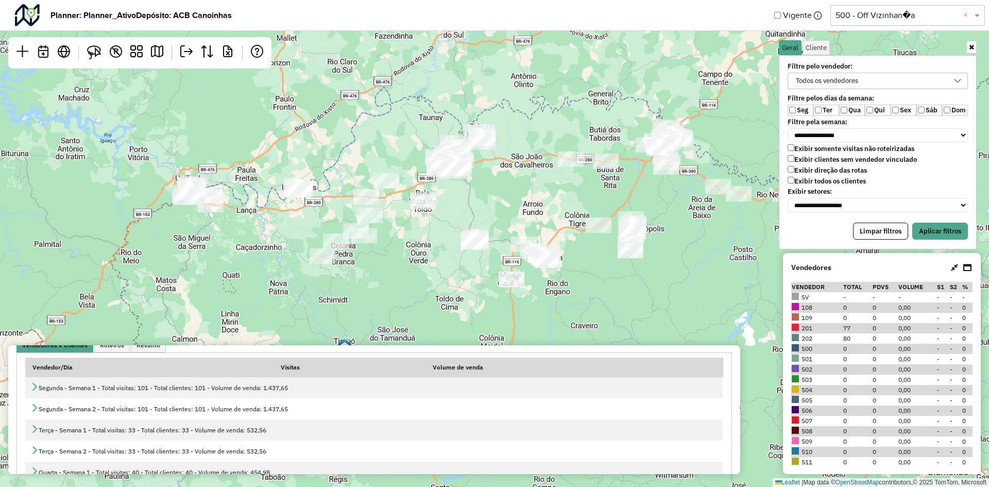
click at [904, 111] on label "Sex" at bounding box center [903, 110] width 26 height 11
click at [806, 109] on label "Seg" at bounding box center [800, 110] width 26 height 11
click at [830, 90] on div "Todos os vendedores" at bounding box center [877, 84] width 193 height 22
click at [836, 87] on div "Todos os vendedores" at bounding box center [827, 80] width 70 height 15
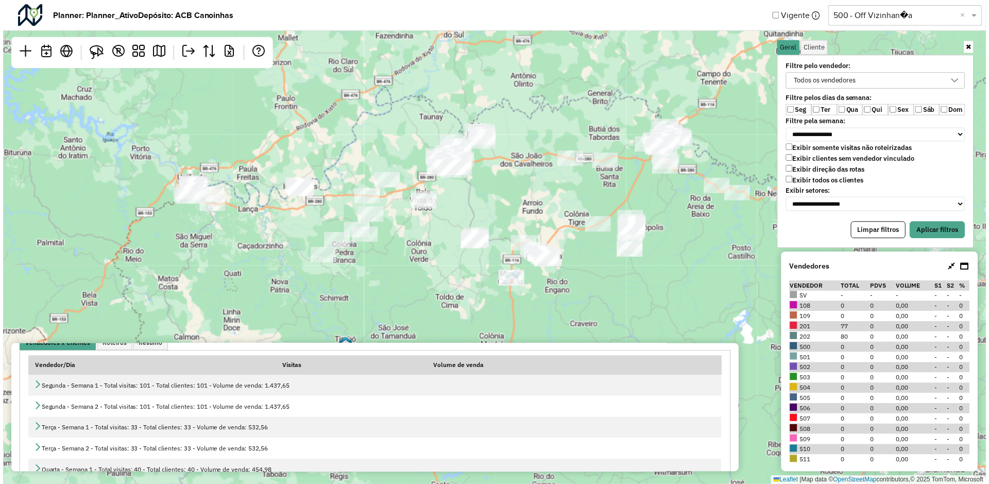
scroll to position [6, 41]
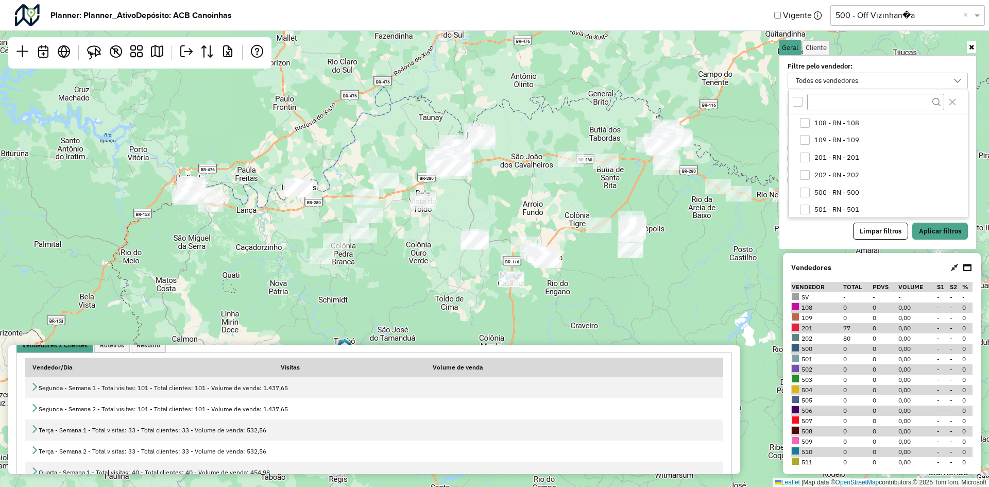
click at [848, 82] on div "Todos os vendedores" at bounding box center [827, 80] width 70 height 15
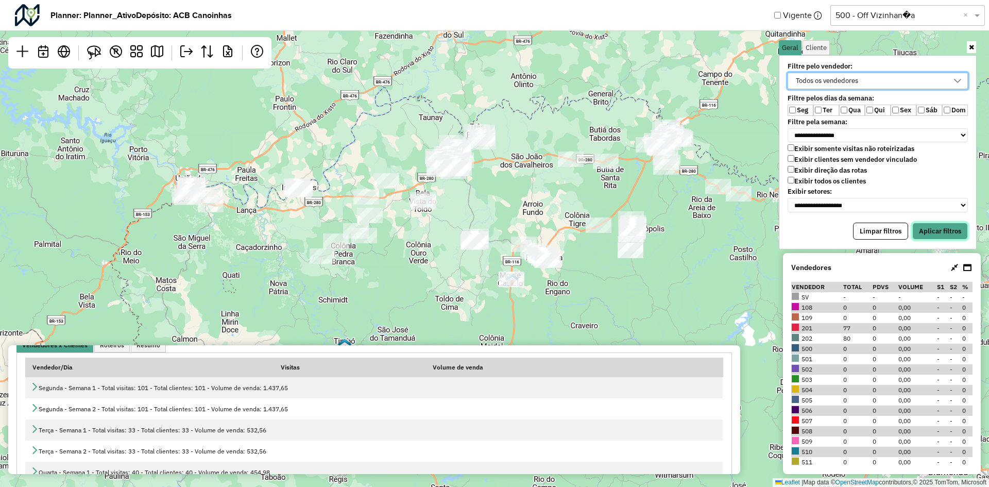
click at [946, 233] on button "Aplicar filtros" at bounding box center [940, 231] width 56 height 18
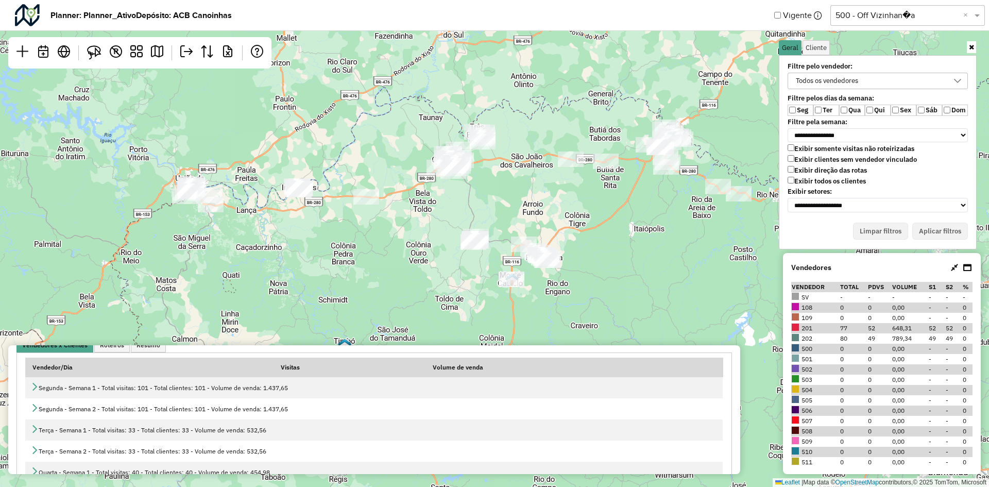
click at [799, 107] on label "Seg" at bounding box center [800, 110] width 26 height 11
click at [931, 230] on button "Aplicar filtros" at bounding box center [940, 231] width 56 height 18
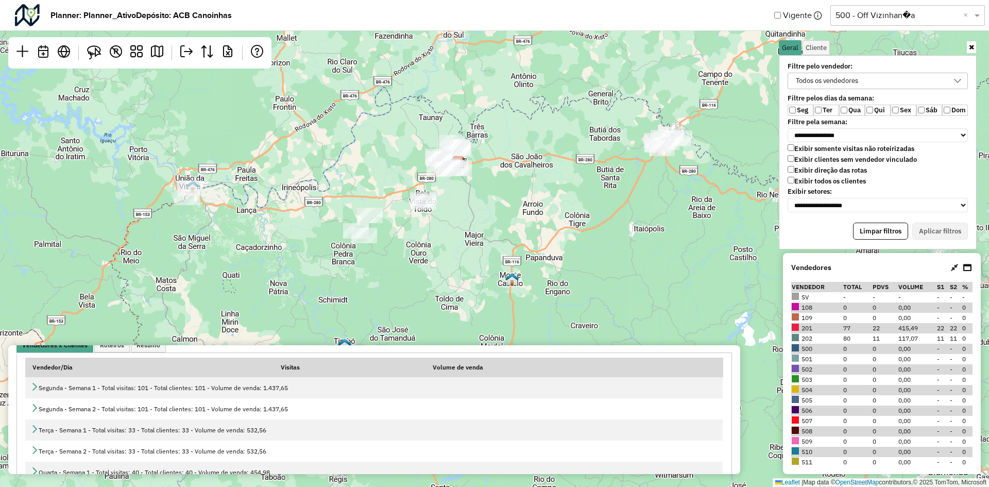
click at [822, 109] on label "Ter" at bounding box center [826, 110] width 26 height 11
click at [941, 231] on button "Aplicar filtros" at bounding box center [940, 231] width 56 height 18
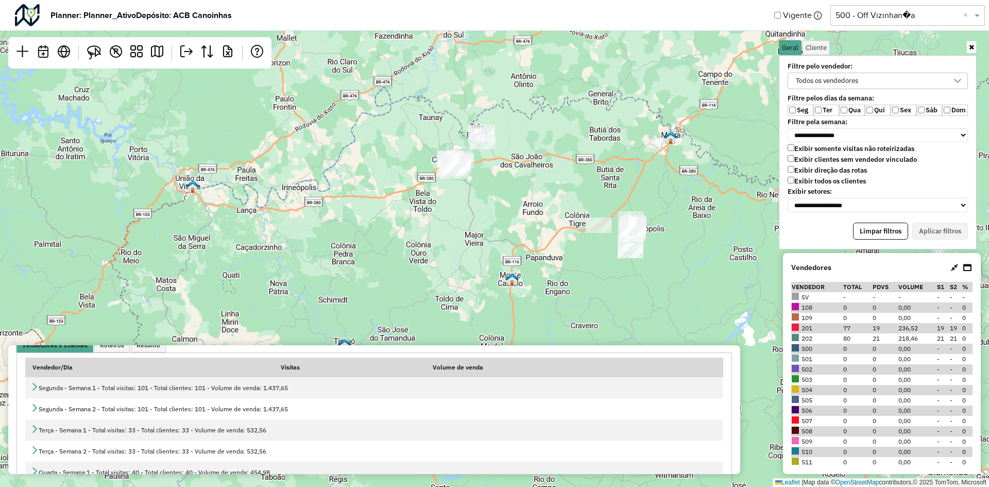
click at [852, 106] on label "Qua" at bounding box center [852, 110] width 26 height 11
click at [924, 222] on div "**********" at bounding box center [878, 152] width 198 height 194
click at [925, 227] on button "Aplicar filtros" at bounding box center [940, 231] width 56 height 18
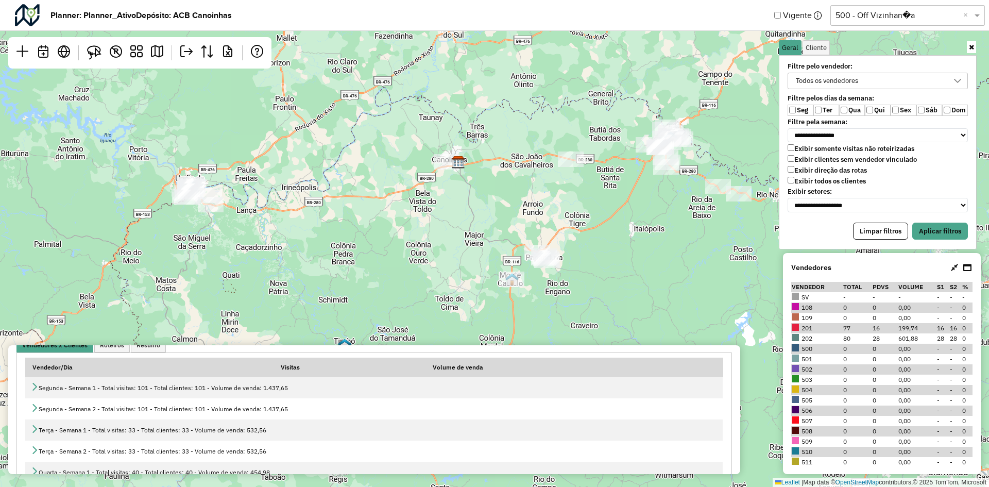
click at [826, 111] on label "Ter" at bounding box center [826, 110] width 26 height 11
click at [944, 228] on button "Aplicar filtros" at bounding box center [940, 231] width 56 height 18
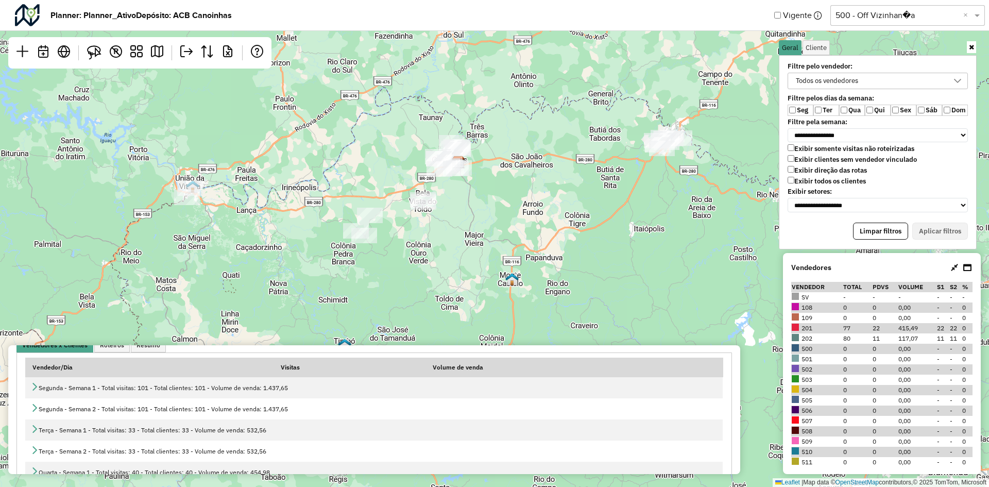
click at [973, 46] on icon at bounding box center [971, 47] width 5 height 7
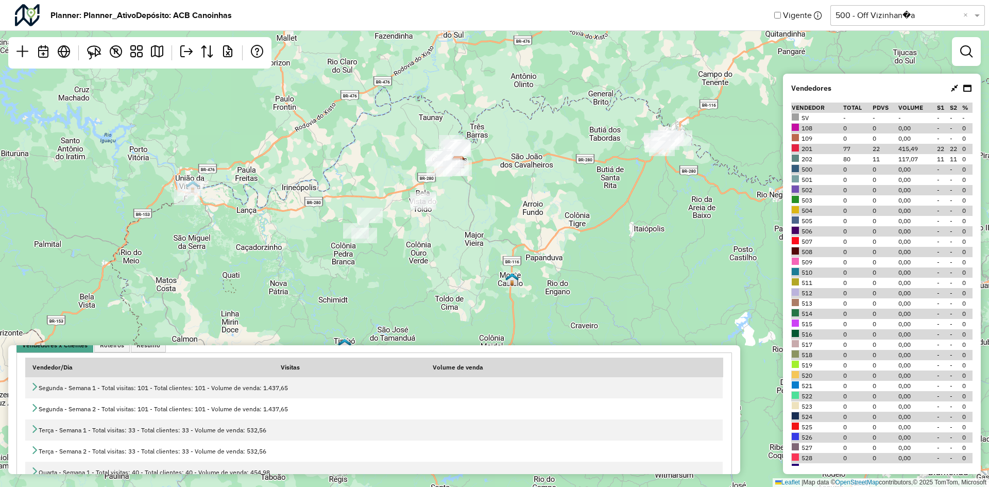
click at [951, 85] on icon at bounding box center [954, 88] width 7 height 8
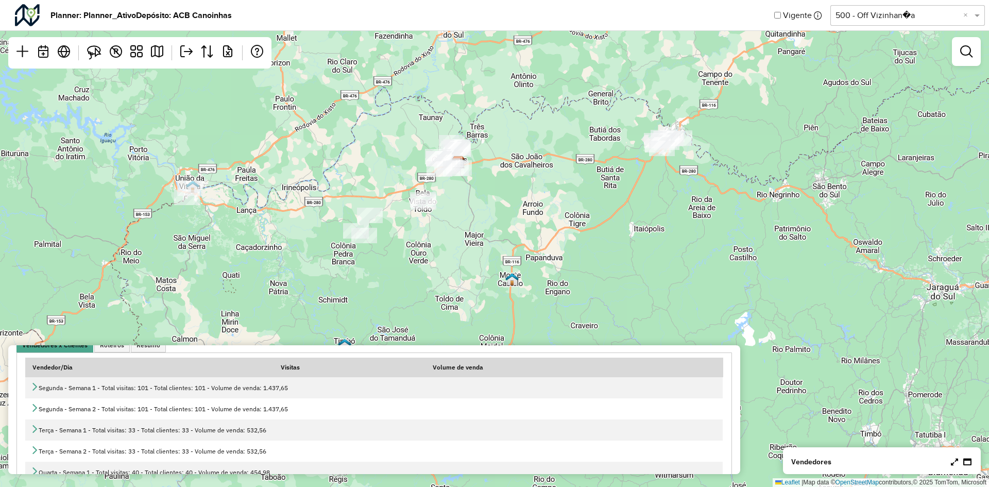
click at [658, 221] on div "Leaflet | Map data © OpenStreetMap contributors,© 2025 TomTom, Microsoft" at bounding box center [494, 243] width 989 height 487
click at [940, 15] on input "text" at bounding box center [897, 15] width 124 height 12
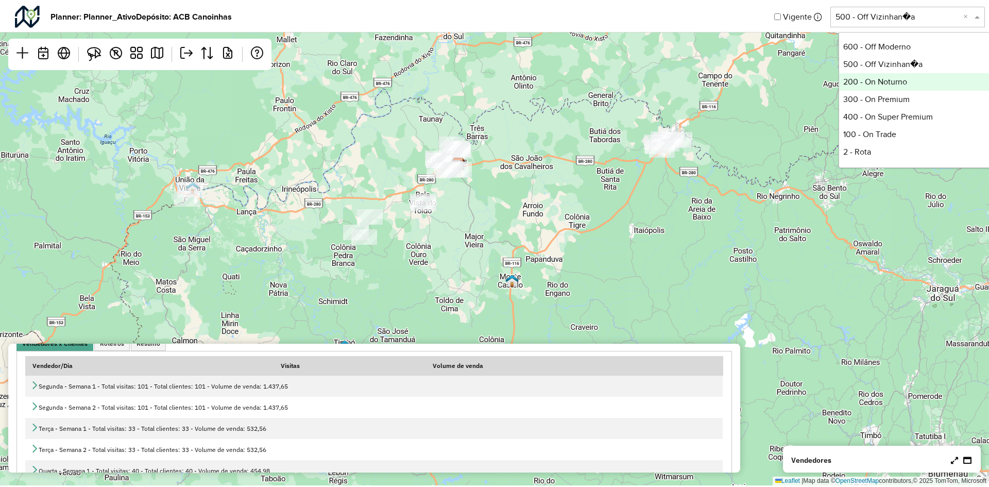
scroll to position [51, 0]
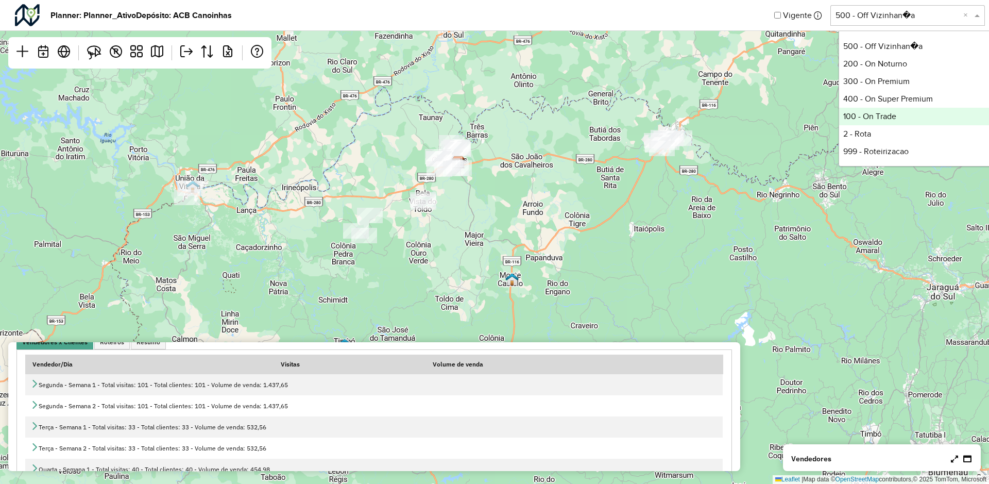
click at [883, 115] on div "100 - On Trade" at bounding box center [915, 117] width 153 height 18
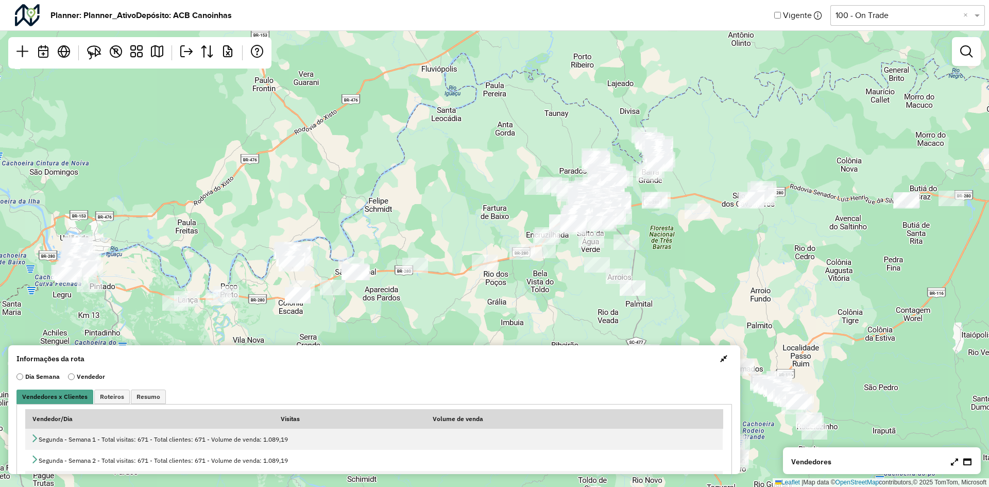
drag, startPoint x: 832, startPoint y: 234, endPoint x: 783, endPoint y: 163, distance: 86.0
click at [784, 167] on div "Leaflet | Map data © OpenStreetMap contributors,© 2025 TomTom, Microsoft" at bounding box center [494, 243] width 989 height 487
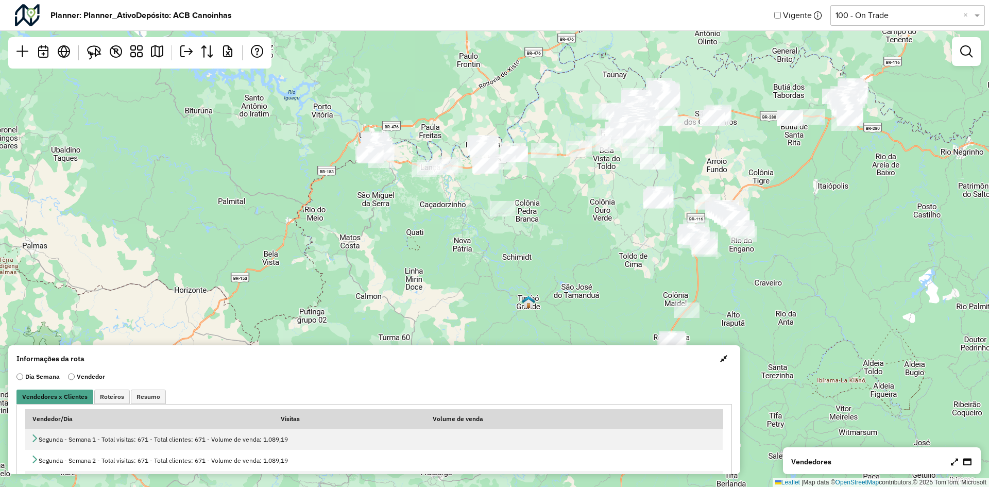
drag, startPoint x: 808, startPoint y: 202, endPoint x: 768, endPoint y: 161, distance: 57.2
click at [769, 163] on div "Leaflet | Map data © OpenStreetMap contributors,© 2025 TomTom, Microsoft" at bounding box center [494, 243] width 989 height 487
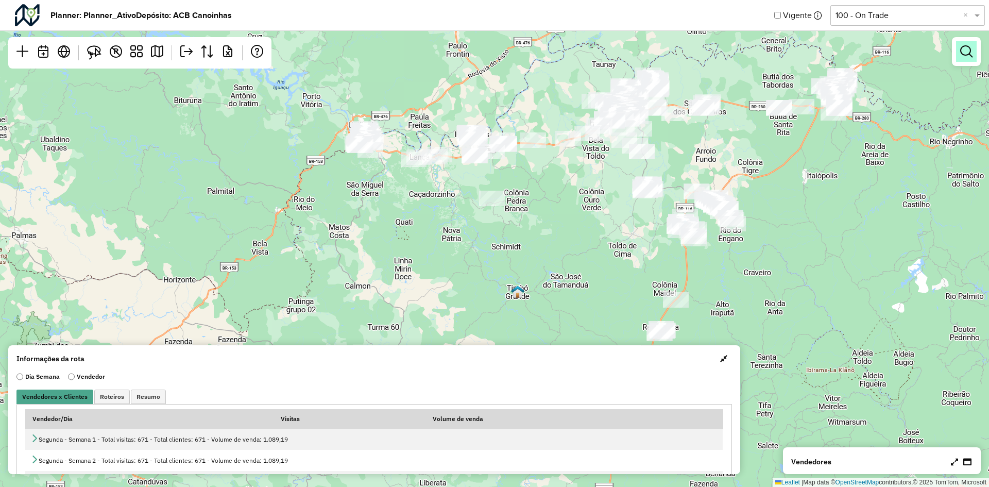
click at [969, 56] on em at bounding box center [966, 51] width 12 height 12
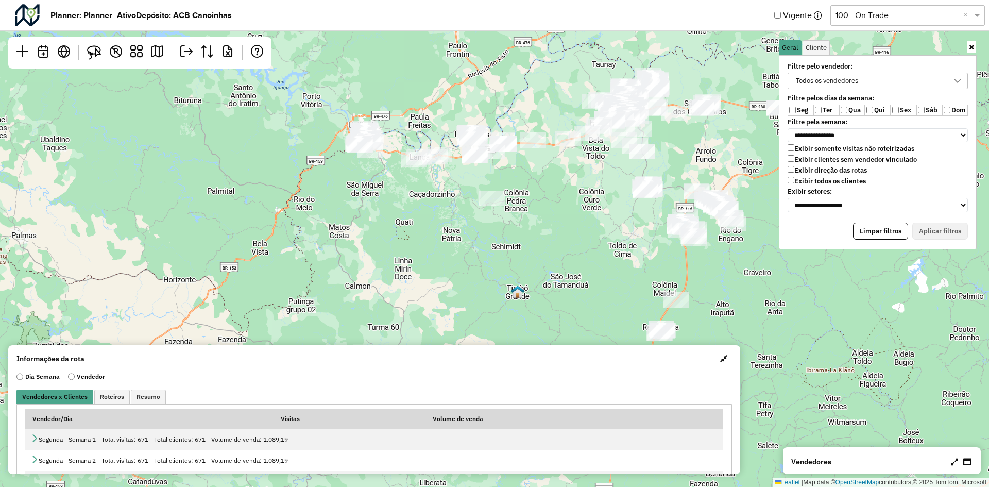
click at [951, 466] on link at bounding box center [954, 461] width 7 height 10
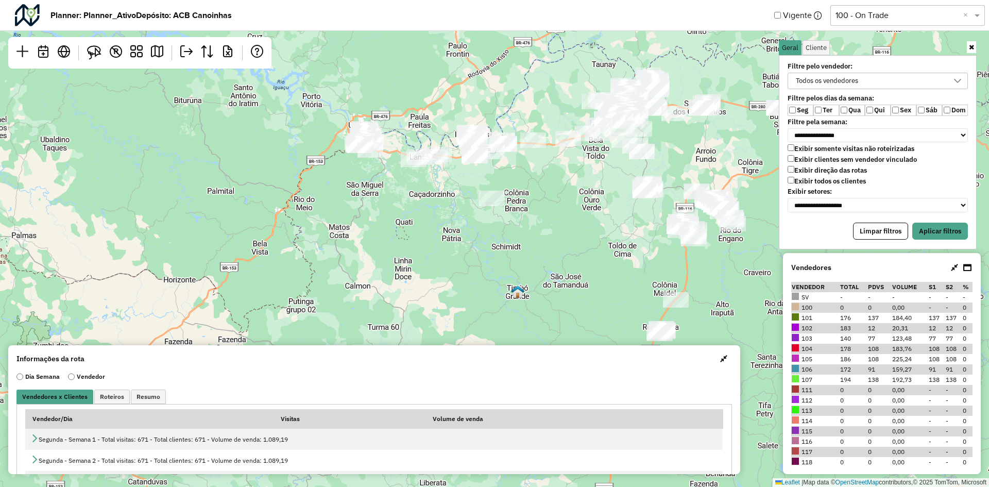
click at [814, 110] on label "Ter" at bounding box center [826, 110] width 26 height 11
click at [939, 236] on button "Aplicar filtros" at bounding box center [940, 231] width 56 height 18
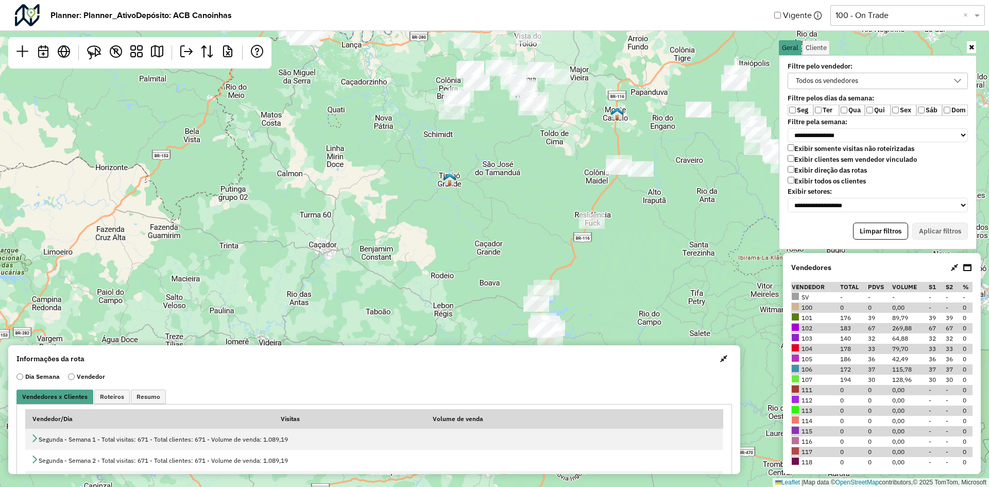
drag, startPoint x: 694, startPoint y: 248, endPoint x: 616, endPoint y: 119, distance: 150.0
click at [617, 121] on div "Leaflet | Map data © OpenStreetMap contributors,© 2025 TomTom, Microsoft" at bounding box center [494, 243] width 989 height 487
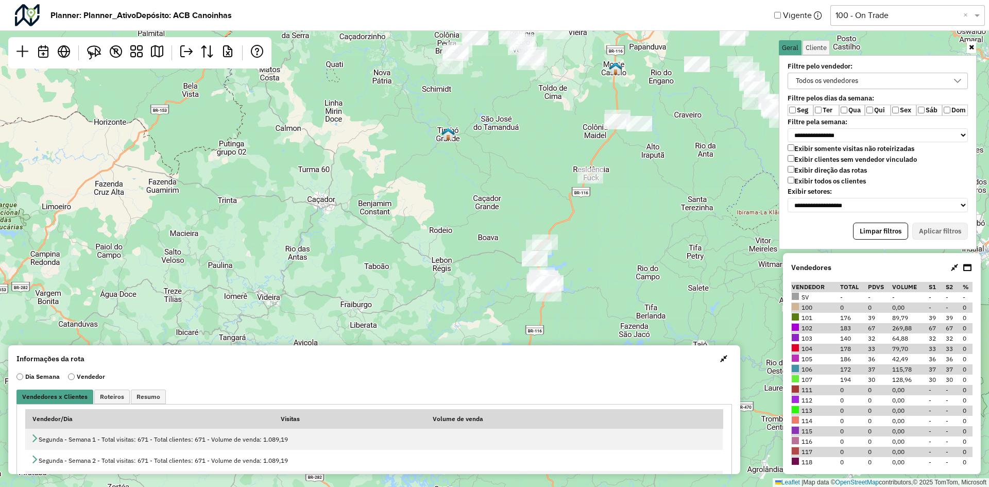
drag, startPoint x: 616, startPoint y: 238, endPoint x: 625, endPoint y: 210, distance: 29.6
click at [625, 210] on div "Leaflet | Map data © OpenStreetMap contributors,© 2025 TomTom, Microsoft" at bounding box center [494, 243] width 989 height 487
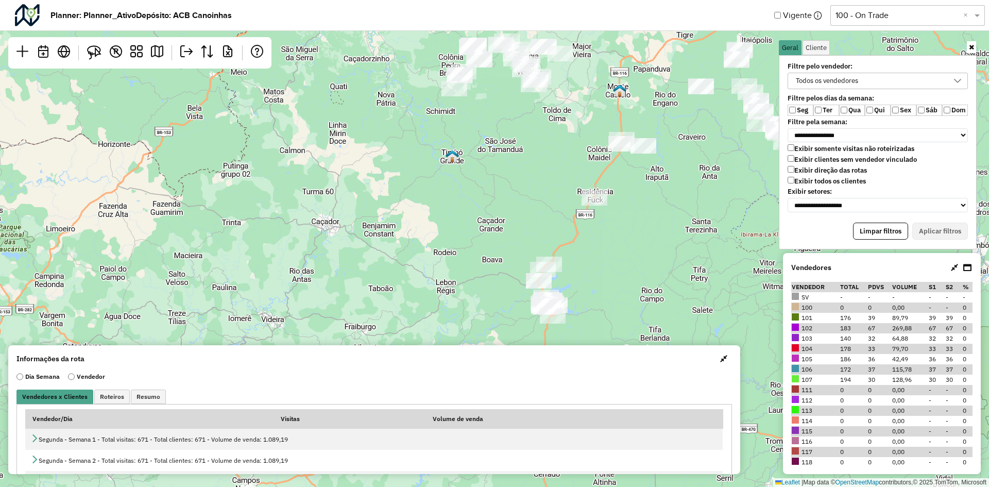
drag, startPoint x: 625, startPoint y: 212, endPoint x: 629, endPoint y: 234, distance: 22.5
click at [629, 234] on div "Leaflet | Map data © OpenStreetMap contributors,© 2025 TomTom, Microsoft" at bounding box center [494, 243] width 989 height 487
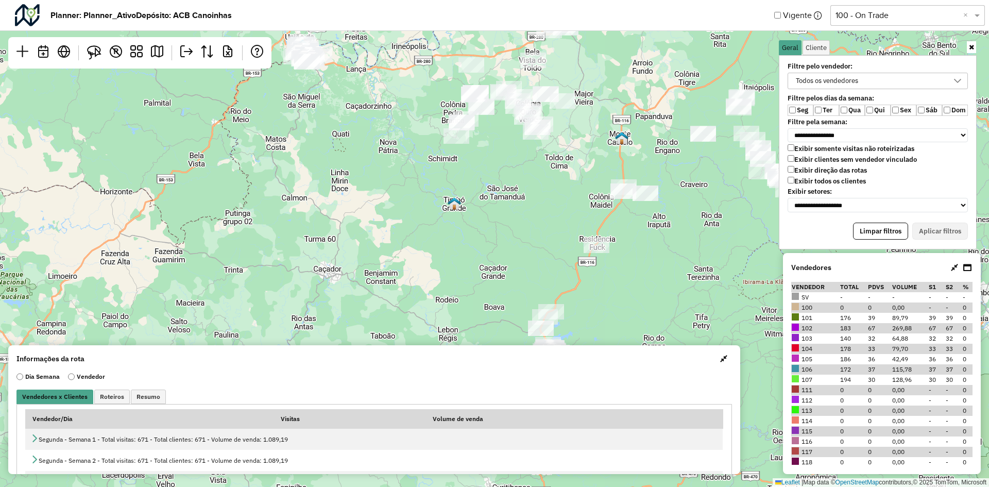
drag, startPoint x: 661, startPoint y: 227, endPoint x: 677, endPoint y: 297, distance: 72.3
click at [677, 297] on div "Leaflet | Map data © OpenStreetMap contributors,© 2025 TomTom, Microsoft" at bounding box center [494, 243] width 989 height 487
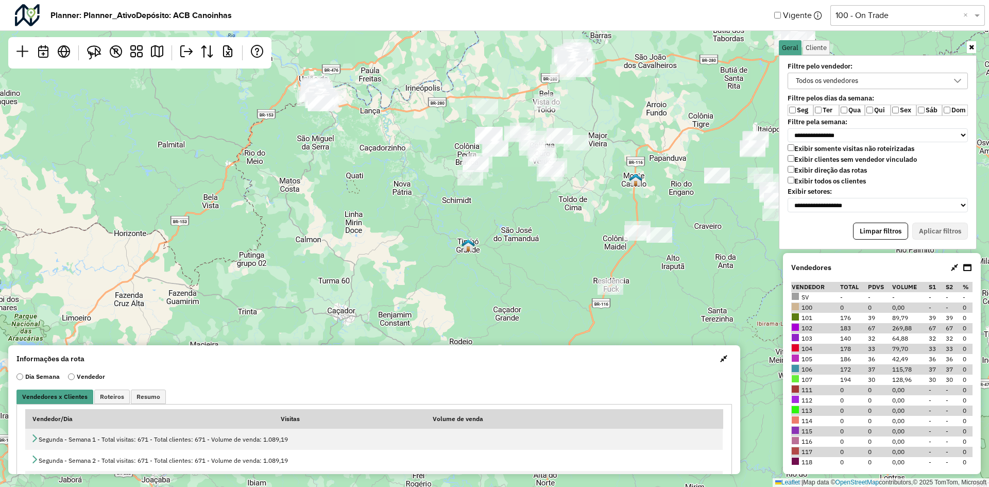
drag, startPoint x: 663, startPoint y: 168, endPoint x: 667, endPoint y: 227, distance: 58.9
click at [667, 227] on div "Leaflet | Map data © OpenStreetMap contributors,© 2025 TomTom, Microsoft" at bounding box center [494, 243] width 989 height 487
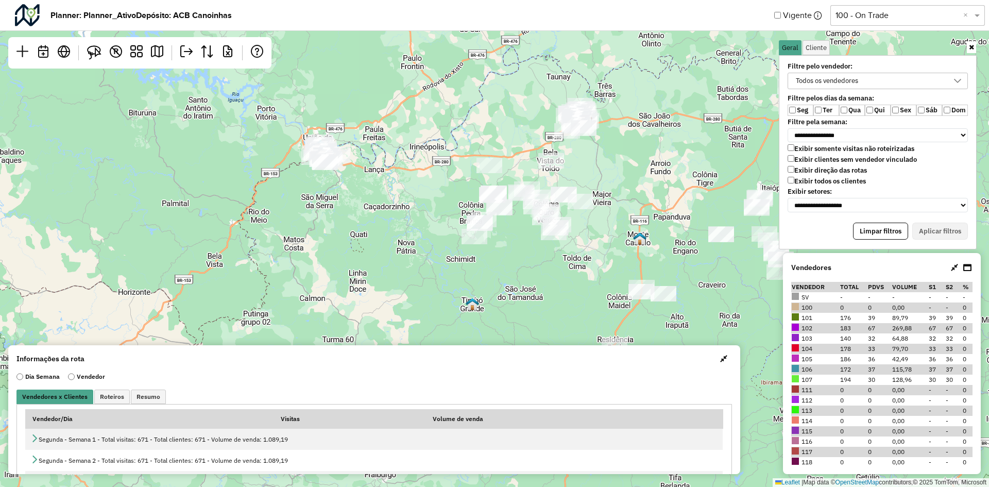
click at [974, 45] on link at bounding box center [971, 47] width 9 height 12
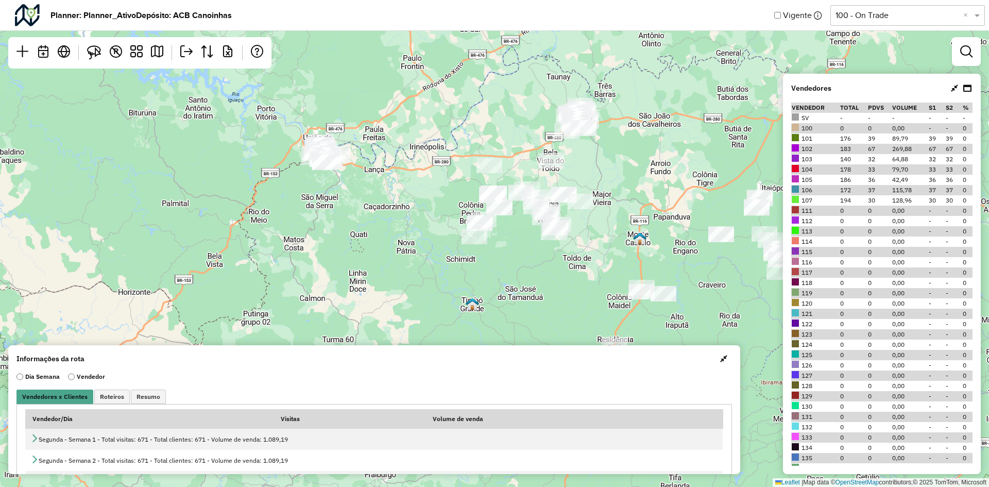
click at [952, 89] on icon at bounding box center [954, 88] width 7 height 8
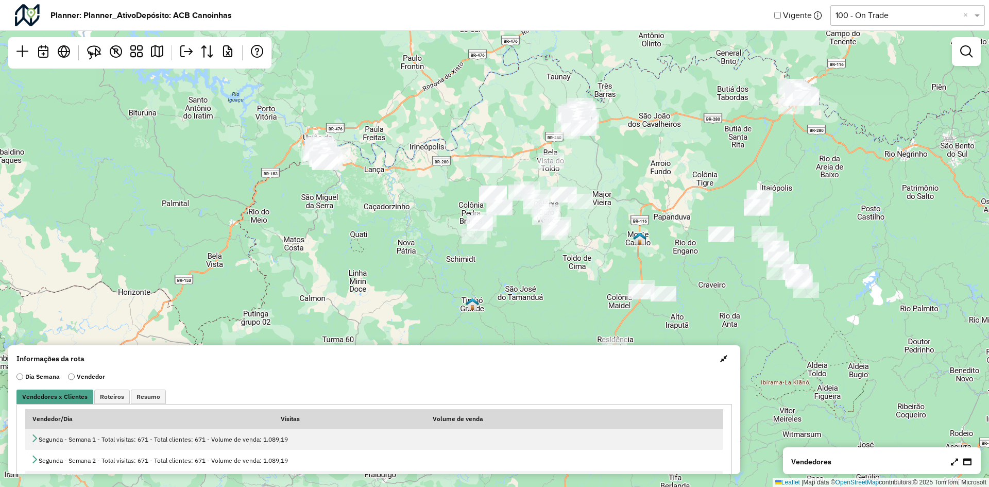
click at [741, 154] on div "Leaflet | Map data © OpenStreetMap contributors,© 2025 TomTom, Microsoft" at bounding box center [494, 243] width 989 height 487
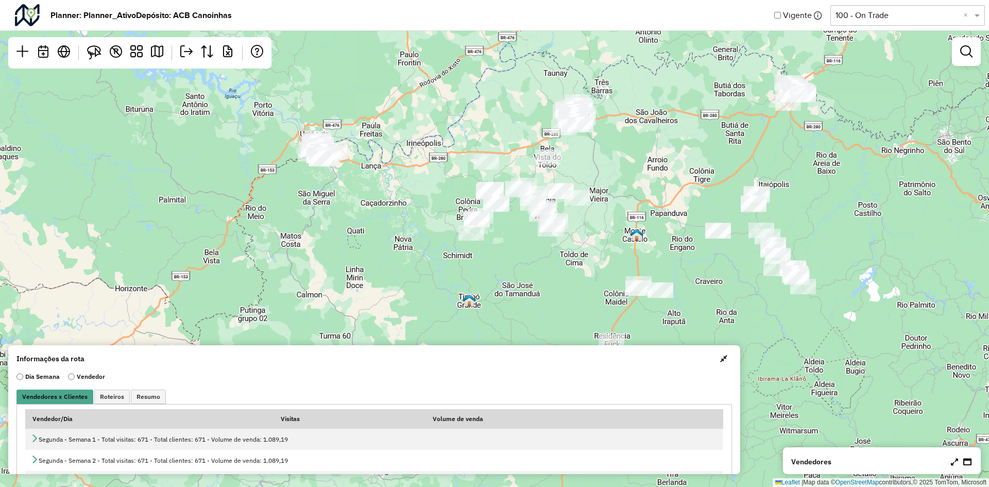
drag, startPoint x: 723, startPoint y: 176, endPoint x: 667, endPoint y: 37, distance: 149.8
click at [671, 55] on div "Leaflet | Map data © OpenStreetMap contributors,© 2025 TomTom, Microsoft" at bounding box center [494, 243] width 989 height 487
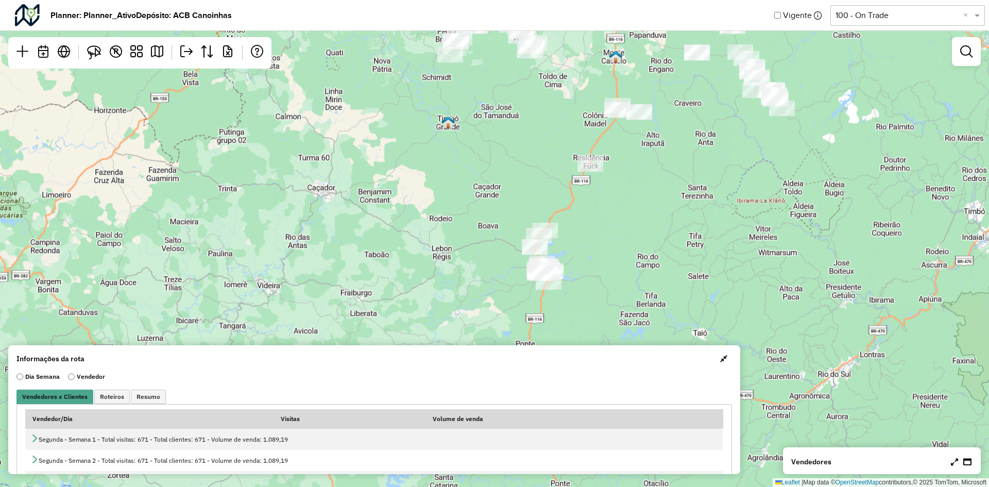
drag, startPoint x: 638, startPoint y: 153, endPoint x: 708, endPoint y: 187, distance: 77.4
click at [708, 187] on div "Leaflet | Map data © OpenStreetMap contributors,© 2025 TomTom, Microsoft" at bounding box center [494, 243] width 989 height 487
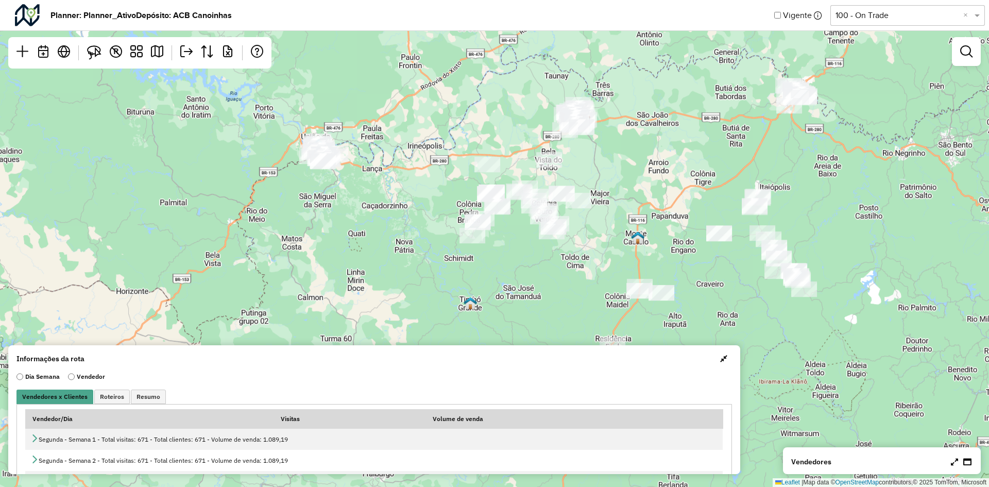
drag, startPoint x: 686, startPoint y: 124, endPoint x: 688, endPoint y: 129, distance: 5.3
click at [688, 129] on div "Leaflet | Map data © OpenStreetMap contributors,© 2025 TomTom, Microsoft" at bounding box center [494, 243] width 989 height 487
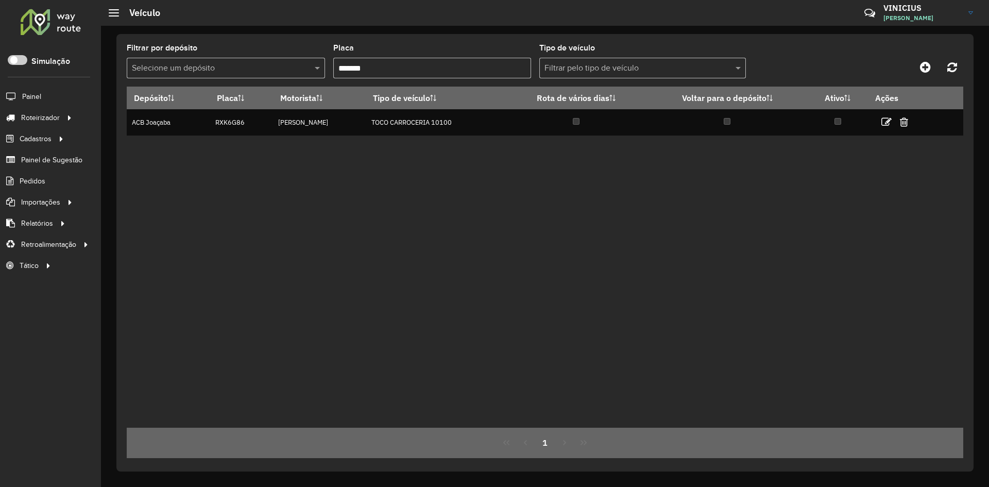
click at [376, 71] on input "*******" at bounding box center [432, 68] width 198 height 21
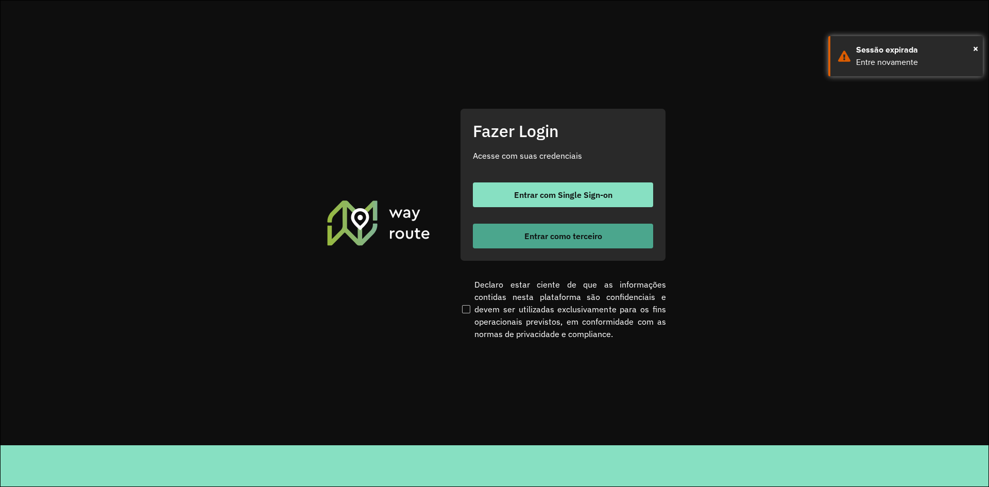
click at [579, 235] on span "Entrar como terceiro" at bounding box center [563, 236] width 78 height 8
